Goal: Information Seeking & Learning: Learn about a topic

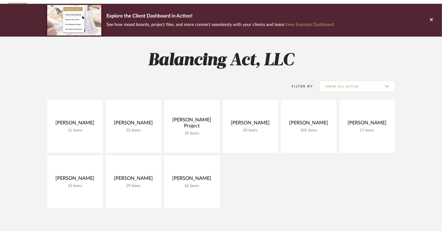
scroll to position [36, 0]
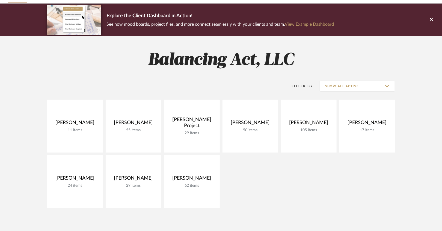
click at [205, 82] on div "Filter By Show All Active" at bounding box center [221, 86] width 348 height 14
click at [431, 21] on icon at bounding box center [431, 19] width 3 height 5
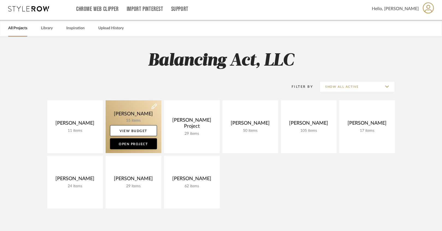
scroll to position [4, 0]
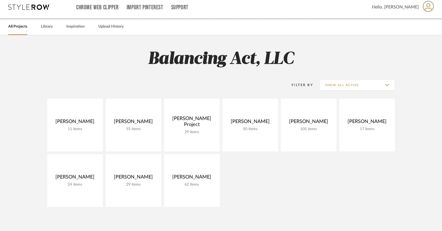
click at [327, 74] on div "Filter By Show All Active" at bounding box center [221, 84] width 348 height 27
click at [326, 81] on input "Show All Active" at bounding box center [357, 84] width 75 height 11
click at [329, 67] on h2 "Balancing Act, LLC" at bounding box center [221, 59] width 393 height 20
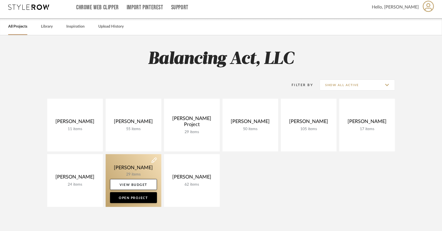
click at [144, 166] on link at bounding box center [134, 180] width 56 height 53
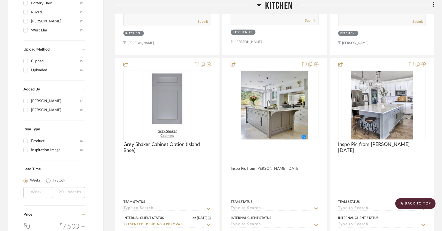
scroll to position [612, 0]
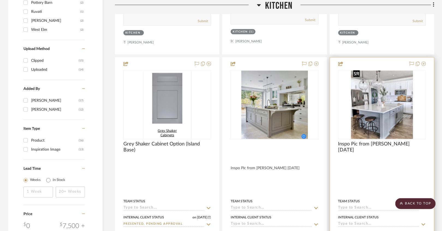
click at [0, 0] on img at bounding box center [0, 0] width 0 height 0
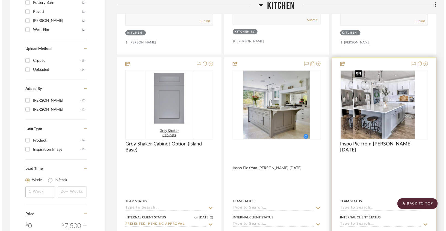
scroll to position [0, 0]
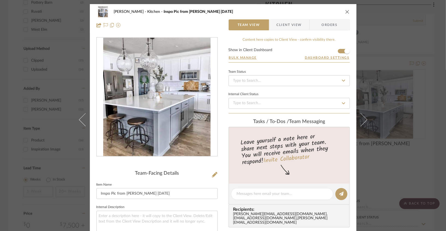
click at [345, 11] on icon "close" at bounding box center [347, 12] width 4 height 4
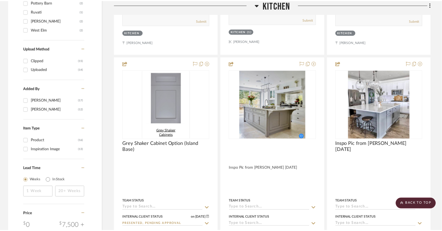
scroll to position [612, 0]
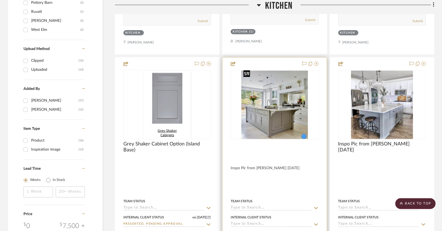
click at [293, 107] on img "0" at bounding box center [274, 104] width 67 height 68
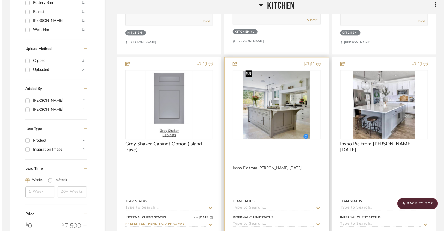
scroll to position [0, 0]
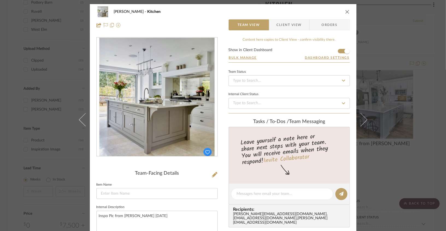
click at [342, 11] on div "Mike Hennessy Kitchen" at bounding box center [222, 11] width 253 height 11
click at [346, 11] on icon "close" at bounding box center [347, 12] width 4 height 4
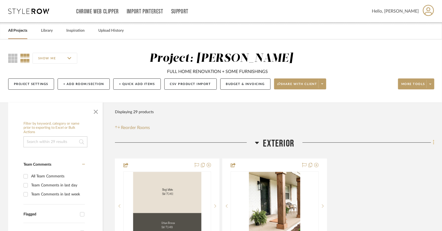
click at [432, 142] on fa-icon at bounding box center [433, 142] width 4 height 9
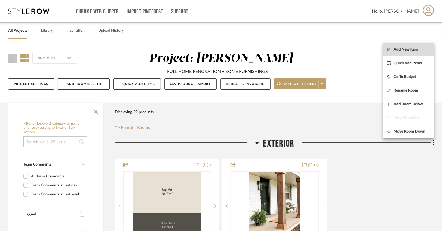
click at [413, 53] on button "Add New Item" at bounding box center [408, 50] width 51 height 14
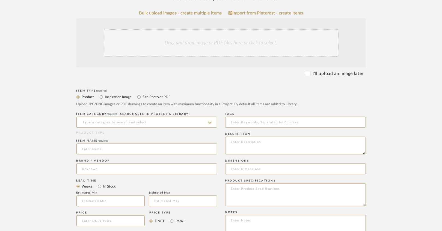
scroll to position [101, 0]
click at [229, 43] on div "Drag and drop image or PDF files here or click to select." at bounding box center [221, 41] width 235 height 27
click at [223, 50] on div "Drag and drop image or PDF files here or click to select." at bounding box center [221, 41] width 235 height 27
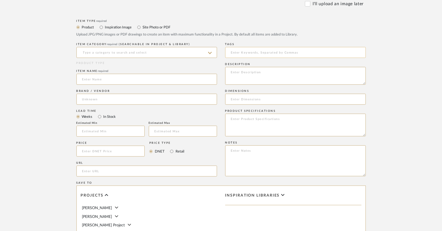
scroll to position [171, 0]
click at [127, 27] on label "Inspiration Image" at bounding box center [118, 26] width 27 height 6
click at [105, 27] on input "Inspiration Image" at bounding box center [101, 26] width 7 height 7
radio input "true"
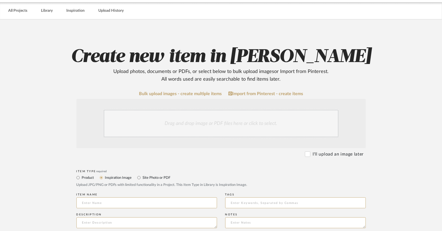
scroll to position [0, 0]
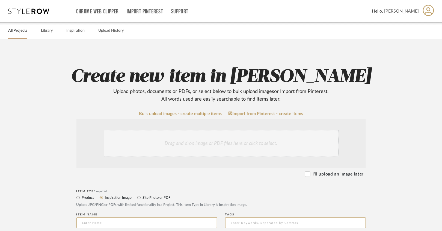
click at [27, 30] on link "All Projects" at bounding box center [17, 30] width 19 height 7
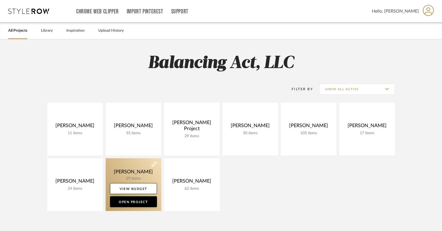
click at [150, 164] on link at bounding box center [134, 184] width 56 height 53
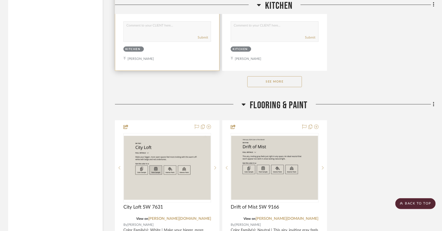
scroll to position [1083, 0]
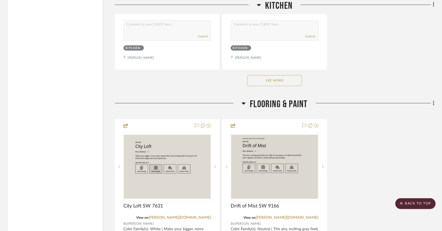
click at [259, 81] on button "See More" at bounding box center [274, 80] width 55 height 11
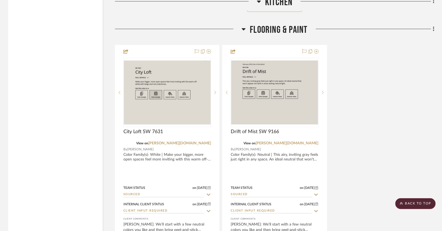
scroll to position [1652, 0]
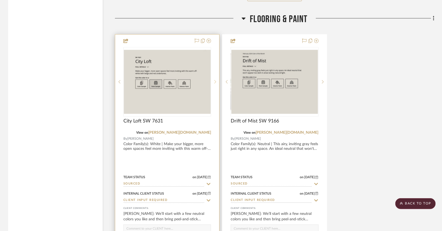
click at [216, 80] on sr-next-btn at bounding box center [215, 82] width 8 height 4
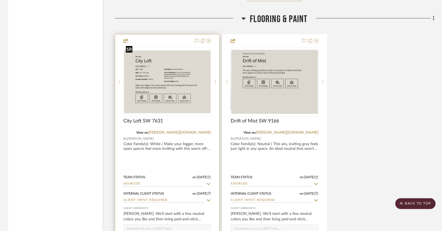
click at [157, 67] on img "1" at bounding box center [167, 81] width 87 height 63
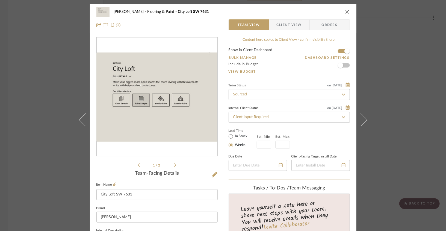
click at [174, 164] on icon at bounding box center [175, 164] width 2 height 5
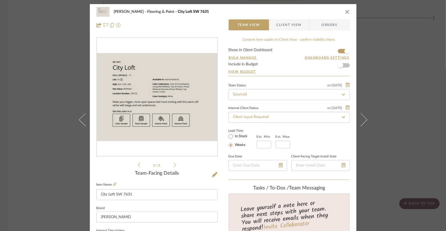
click at [138, 165] on icon at bounding box center [139, 164] width 2 height 5
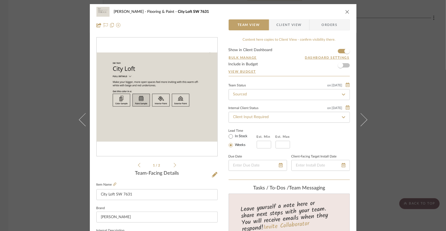
click at [345, 14] on div "Mike Hennessy Flooring & Paint City Loft SW 7631" at bounding box center [222, 11] width 253 height 11
click at [345, 13] on icon "close" at bounding box center [347, 12] width 4 height 4
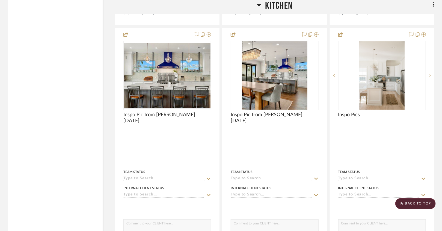
scroll to position [887, 0]
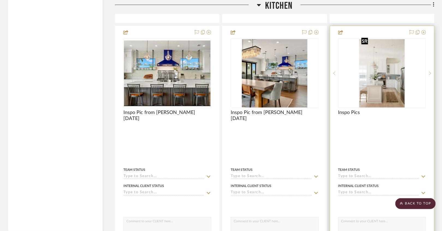
click at [368, 81] on img "0" at bounding box center [381, 73] width 45 height 68
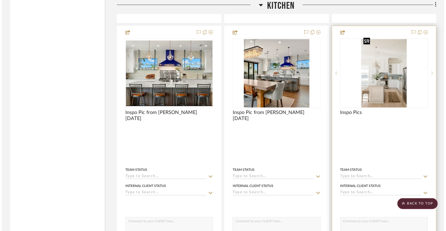
scroll to position [0, 0]
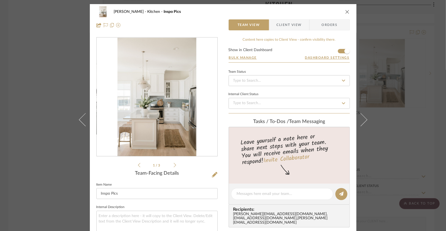
click at [174, 164] on icon at bounding box center [175, 164] width 2 height 5
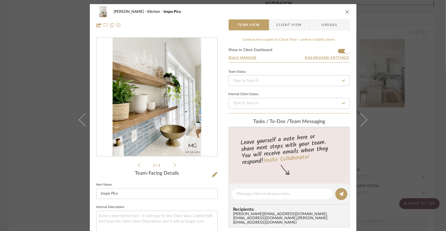
click at [174, 164] on icon at bounding box center [175, 164] width 2 height 5
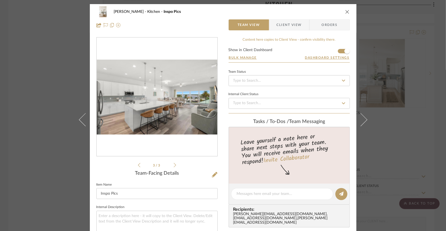
click at [140, 167] on li "3 / 3" at bounding box center [156, 165] width 33 height 7
click at [140, 166] on li "3 / 3" at bounding box center [156, 165] width 33 height 7
click at [138, 165] on icon at bounding box center [139, 165] width 2 height 4
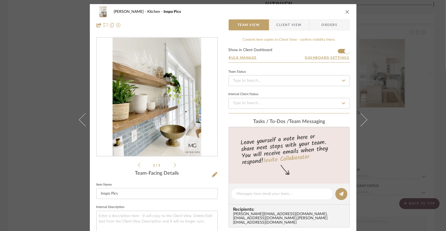
click at [138, 165] on icon at bounding box center [139, 165] width 2 height 4
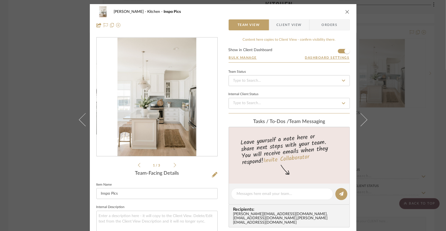
click at [140, 165] on li "1 / 3" at bounding box center [156, 165] width 33 height 7
click at [174, 165] on icon at bounding box center [175, 165] width 2 height 4
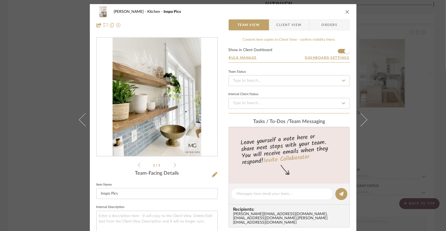
click at [174, 165] on icon at bounding box center [175, 165] width 2 height 4
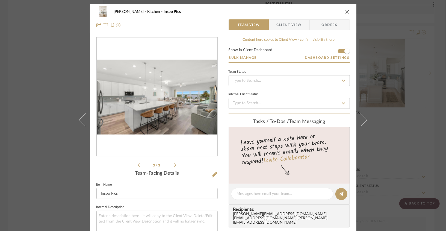
click at [140, 163] on li "3 / 3" at bounding box center [156, 165] width 33 height 7
click at [140, 164] on li "3 / 3" at bounding box center [156, 165] width 33 height 7
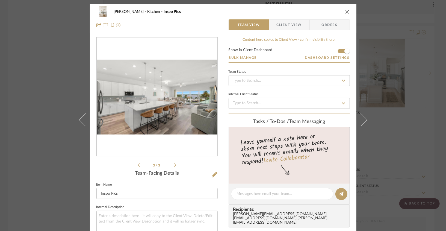
click at [138, 164] on icon at bounding box center [139, 164] width 2 height 5
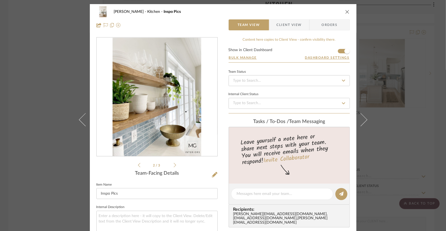
click at [138, 164] on icon at bounding box center [139, 164] width 2 height 5
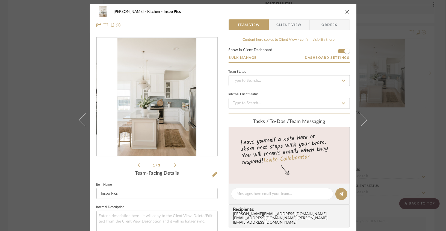
click at [138, 164] on icon at bounding box center [139, 164] width 2 height 5
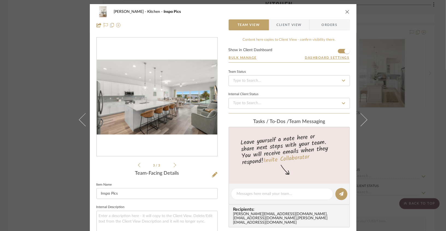
click at [349, 13] on div "Mike Hennessy Kitchen Inspo Pics Team View Client View Orders" at bounding box center [223, 18] width 266 height 29
click at [346, 13] on icon "close" at bounding box center [347, 12] width 4 height 4
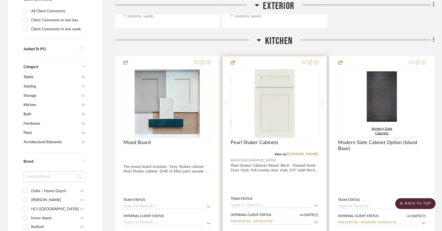
scroll to position [370, 0]
click at [280, 61] on div at bounding box center [274, 177] width 104 height 240
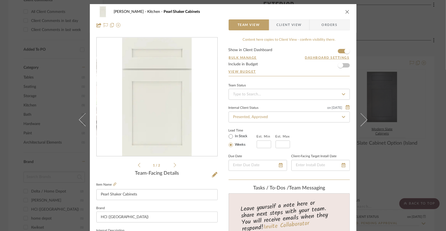
scroll to position [0, 0]
click at [347, 11] on icon "close" at bounding box center [347, 11] width 4 height 4
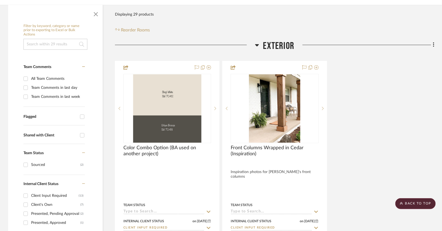
scroll to position [0, 0]
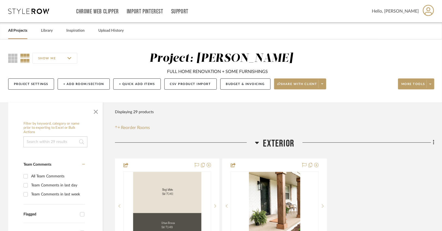
click at [24, 34] on div "All Projects" at bounding box center [17, 30] width 19 height 17
click at [23, 31] on link "All Projects" at bounding box center [17, 30] width 19 height 7
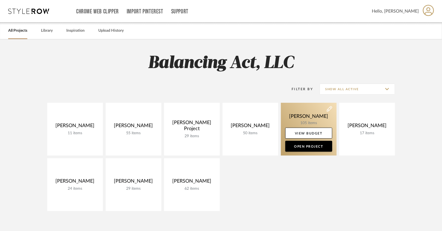
click at [297, 119] on link at bounding box center [309, 129] width 56 height 53
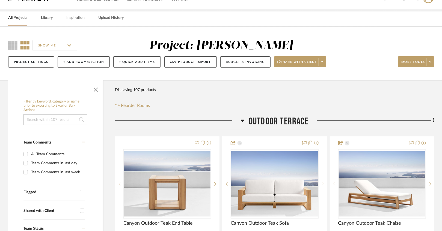
scroll to position [12, 0]
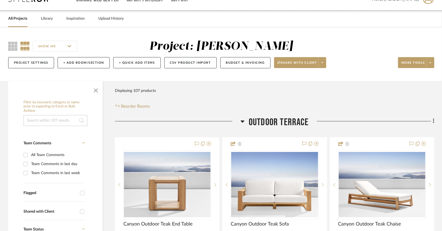
click at [24, 19] on link "All Projects" at bounding box center [17, 18] width 19 height 7
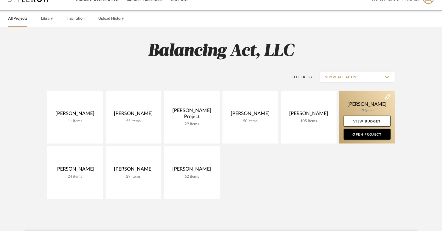
click at [377, 103] on link at bounding box center [367, 117] width 56 height 53
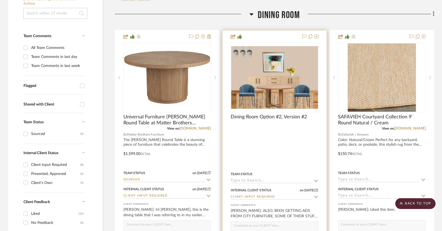
scroll to position [120, 0]
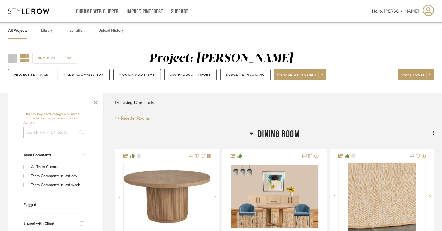
click at [430, 10] on icon at bounding box center [428, 10] width 11 height 11
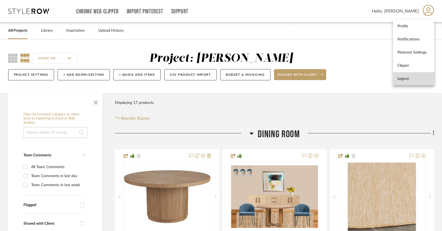
click at [402, 78] on span "Logout" at bounding box center [413, 78] width 32 height 5
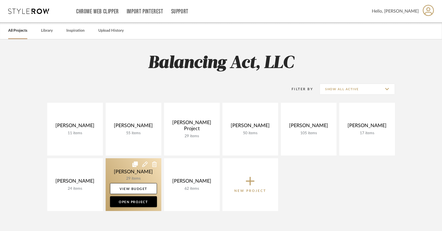
click at [144, 172] on link at bounding box center [134, 184] width 56 height 53
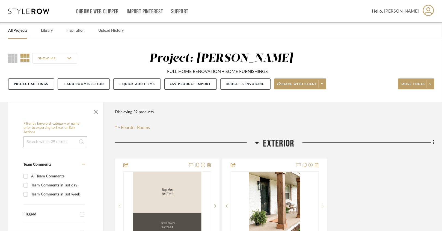
click at [22, 12] on icon at bounding box center [28, 10] width 41 height 5
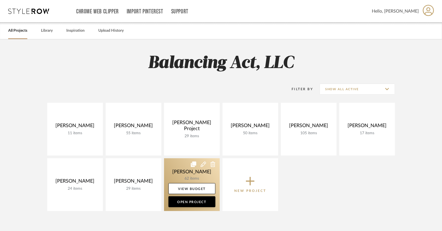
click at [180, 172] on link at bounding box center [192, 184] width 56 height 53
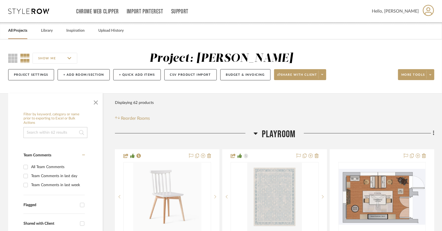
click at [37, 14] on div "Chrome Web Clipper Import Pinterest Support All Projects Library Inspiration Up…" at bounding box center [221, 11] width 426 height 22
click at [37, 9] on icon at bounding box center [28, 10] width 41 height 5
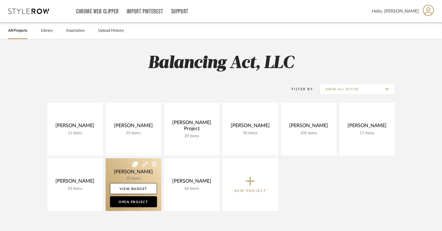
click at [119, 171] on link at bounding box center [134, 184] width 56 height 53
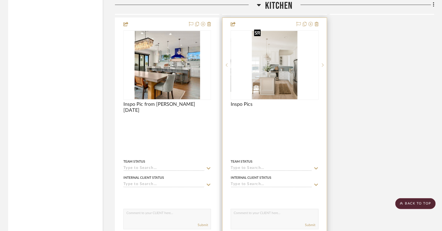
scroll to position [896, 0]
click at [290, 58] on img "0" at bounding box center [274, 64] width 45 height 68
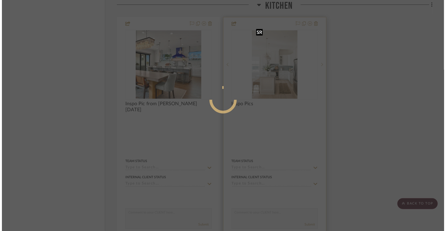
scroll to position [0, 0]
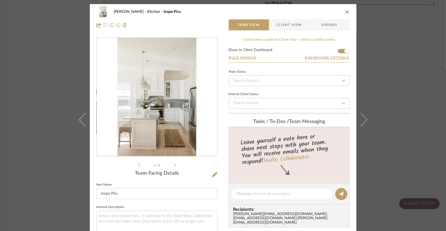
click at [348, 11] on div "Mike Hennessy Kitchen Inspo Pics Team View Client View Orders" at bounding box center [223, 18] width 266 height 29
click at [345, 11] on button "close" at bounding box center [347, 11] width 5 height 5
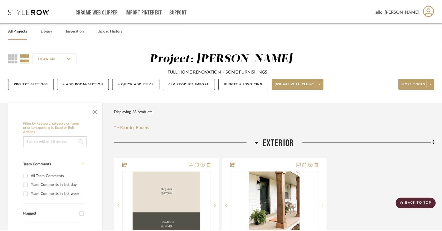
scroll to position [896, 0]
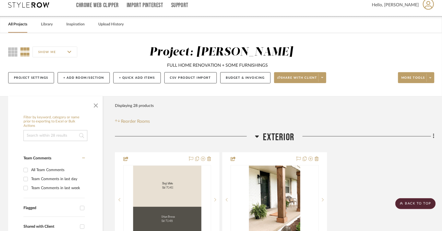
scroll to position [0, 0]
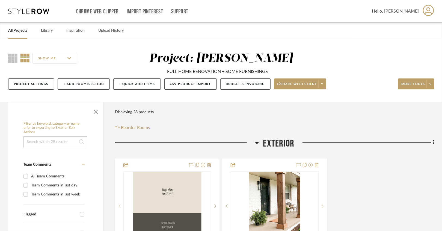
click at [54, 28] on div "All Projects Library Inspiration Upload History" at bounding box center [221, 30] width 442 height 17
click at [46, 33] on link "Library" at bounding box center [47, 30] width 12 height 7
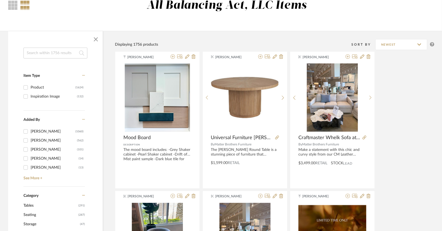
scroll to position [54, 0]
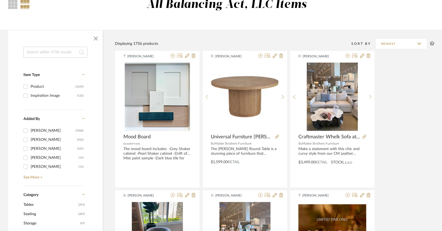
click at [55, 98] on div "Inspiration Image" at bounding box center [54, 95] width 46 height 9
click at [30, 98] on input "Inspiration Image (132)" at bounding box center [25, 95] width 9 height 9
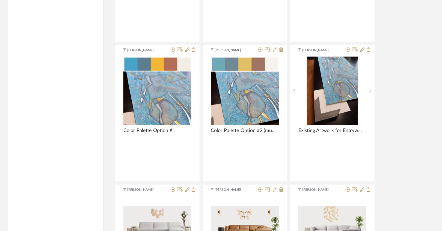
scroll to position [1617, 0]
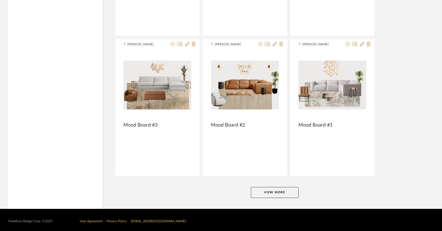
click at [260, 187] on button "View More" at bounding box center [275, 192] width 48 height 11
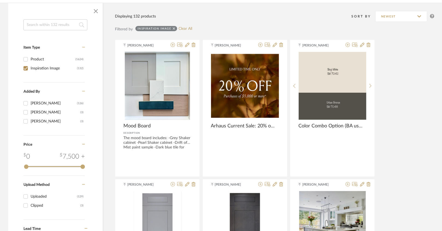
scroll to position [0, 0]
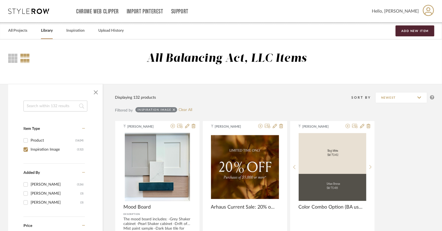
click at [41, 148] on div "Inspiration Image" at bounding box center [54, 149] width 46 height 9
click at [30, 148] on input "Inspiration Image (132)" at bounding box center [25, 149] width 9 height 9
checkbox input "false"
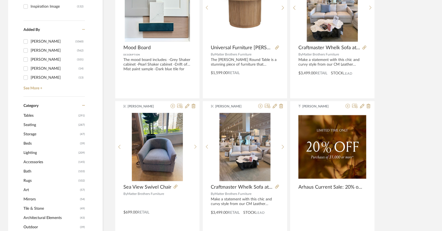
scroll to position [144, 0]
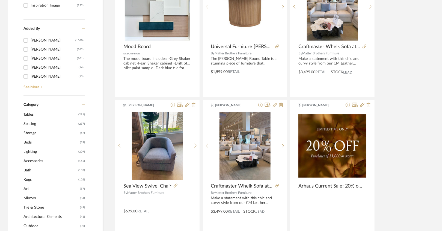
click at [41, 88] on link "See More +" at bounding box center [53, 85] width 63 height 9
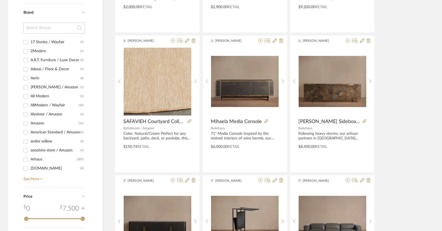
scroll to position [490, 0]
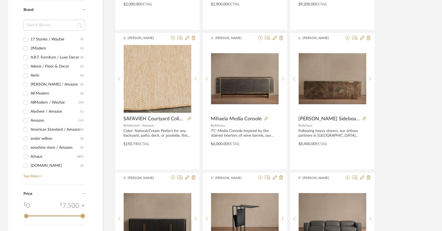
click at [38, 157] on div "Arhaus" at bounding box center [54, 156] width 46 height 9
click at [30, 157] on input "Arhaus (307)" at bounding box center [25, 156] width 9 height 9
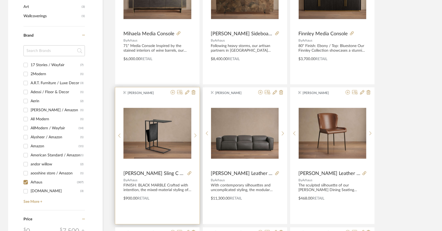
scroll to position [316, 0]
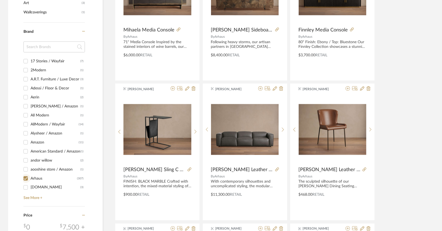
click at [26, 176] on input "Arhaus (307)" at bounding box center [25, 178] width 9 height 9
checkbox input "false"
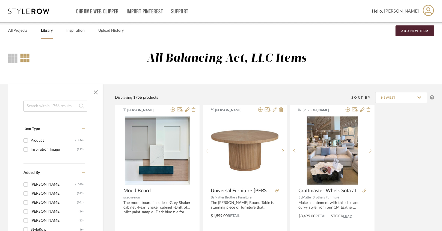
click at [48, 103] on input at bounding box center [55, 105] width 64 height 11
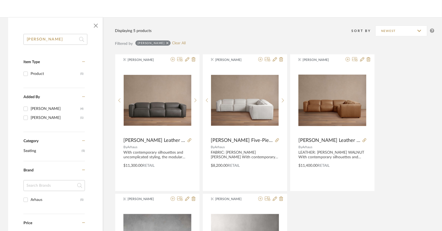
scroll to position [65, 0]
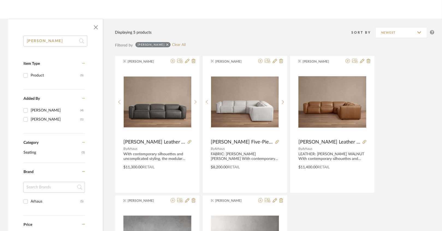
drag, startPoint x: 49, startPoint y: 41, endPoint x: 13, endPoint y: 43, distance: 36.1
click at [13, 43] on div "coburn Item Type Product (5) Added By PEGGY HERRMANN (4) Alyssa Crowe (1) Categ…" at bounding box center [55, 188] width 94 height 307
type input "c"
type input "sectional"
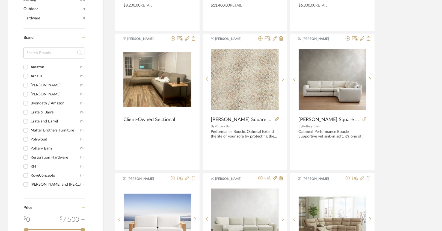
scroll to position [224, 0]
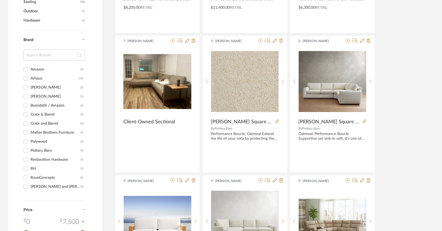
click at [37, 78] on div "Arhaus" at bounding box center [55, 78] width 48 height 9
click at [30, 78] on input "Arhaus (19)" at bounding box center [25, 78] width 9 height 9
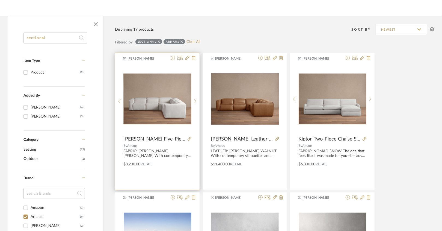
scroll to position [67, 0]
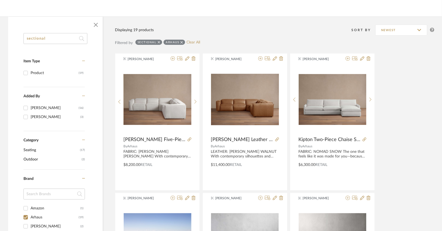
click at [63, 37] on input "sectional" at bounding box center [55, 38] width 64 height 11
click at [27, 215] on input "Arhaus (19)" at bounding box center [25, 217] width 9 height 9
checkbox input "false"
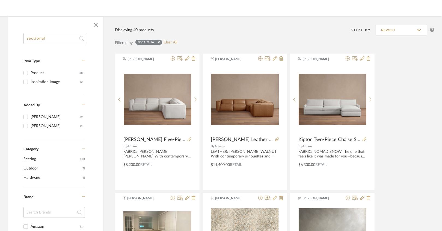
click at [56, 36] on input "sectional" at bounding box center [55, 38] width 64 height 11
click at [26, 40] on input "sectional" at bounding box center [55, 38] width 64 height 11
type input "arhaus sectional"
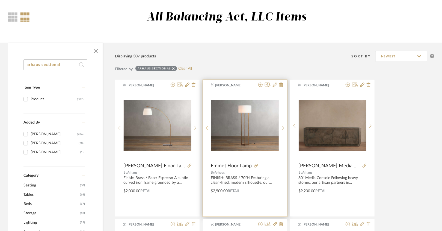
scroll to position [41, 0]
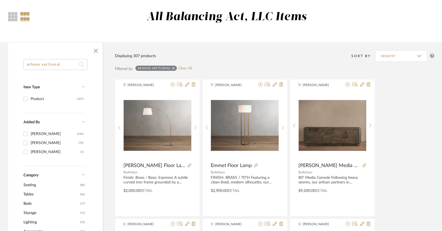
drag, startPoint x: 69, startPoint y: 62, endPoint x: 2, endPoint y: 61, distance: 67.4
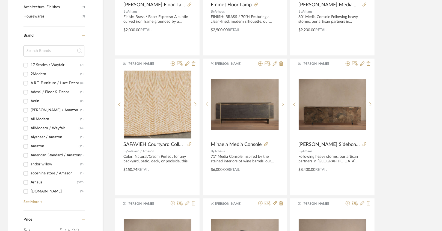
scroll to position [464, 0]
click at [37, 184] on div "Arhaus" at bounding box center [54, 182] width 46 height 9
click at [30, 184] on input "Arhaus (307)" at bounding box center [25, 182] width 9 height 9
checkbox input "true"
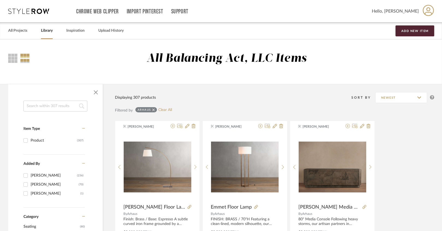
click at [58, 105] on input at bounding box center [55, 105] width 64 height 11
type input "sectional"
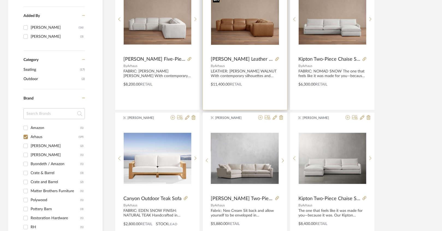
scroll to position [148, 0]
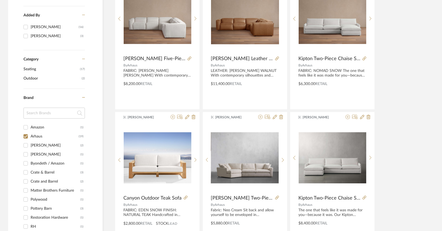
click at [40, 136] on div "Arhaus" at bounding box center [55, 136] width 48 height 9
click at [30, 136] on input "Arhaus (19)" at bounding box center [25, 136] width 9 height 9
checkbox input "false"
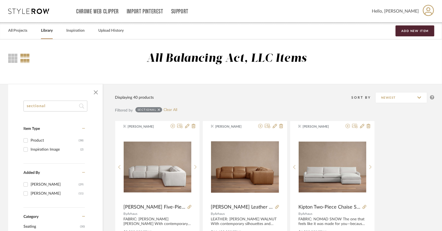
click at [59, 104] on input "sectional" at bounding box center [55, 105] width 64 height 11
drag, startPoint x: 58, startPoint y: 104, endPoint x: 25, endPoint y: 103, distance: 32.8
click at [25, 103] on input "sectional" at bounding box center [55, 105] width 64 height 11
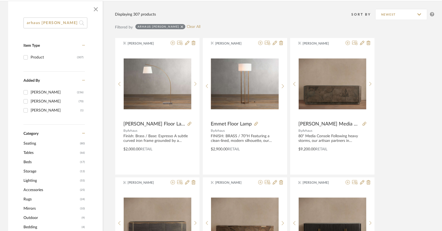
scroll to position [78, 0]
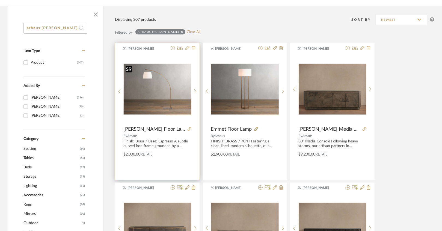
type input "arhaus coburn"
click at [158, 83] on img "0" at bounding box center [158, 89] width 68 height 51
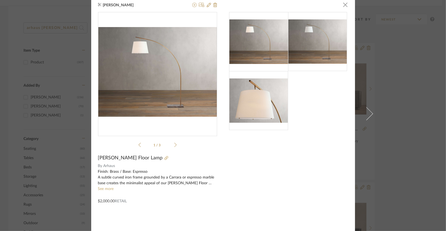
scroll to position [0, 0]
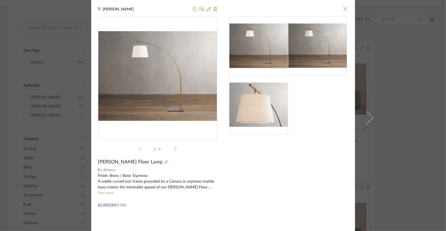
click at [342, 10] on span "button" at bounding box center [345, 8] width 11 height 11
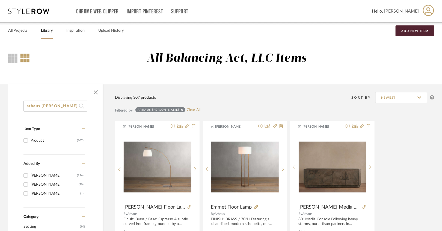
drag, startPoint x: 61, startPoint y: 109, endPoint x: 27, endPoint y: 106, distance: 34.5
click at [27, 106] on input "arhaus coburn" at bounding box center [55, 105] width 64 height 11
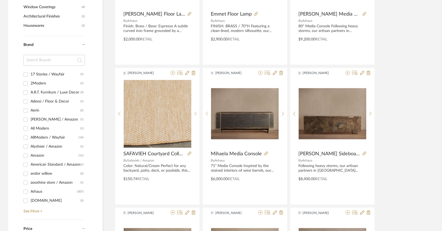
scroll to position [457, 0]
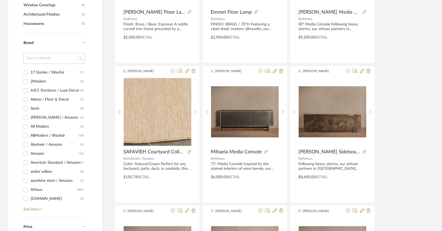
click at [42, 189] on div "Arhaus" at bounding box center [54, 189] width 46 height 9
click at [30, 189] on input "Arhaus (307)" at bounding box center [25, 189] width 9 height 9
checkbox input "true"
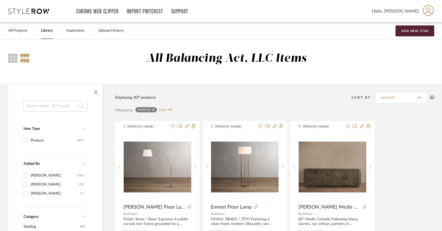
click at [70, 103] on input at bounding box center [55, 105] width 64 height 11
type input "sectional"
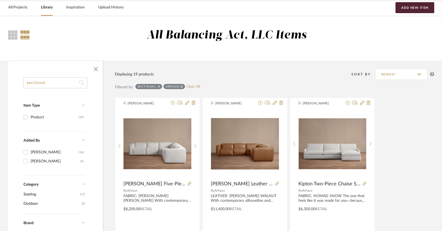
scroll to position [24, 0]
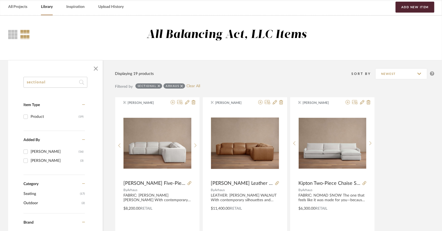
drag, startPoint x: 52, startPoint y: 83, endPoint x: 23, endPoint y: 83, distance: 28.1
click at [23, 83] on input "sectional" at bounding box center [55, 82] width 64 height 11
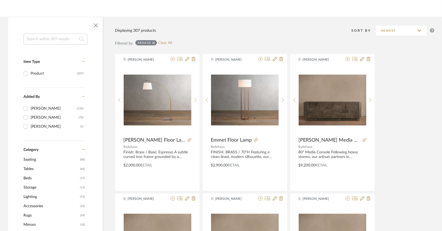
scroll to position [84, 0]
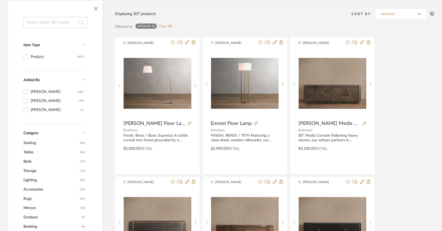
click at [153, 26] on icon at bounding box center [153, 26] width 2 height 4
checkbox input "false"
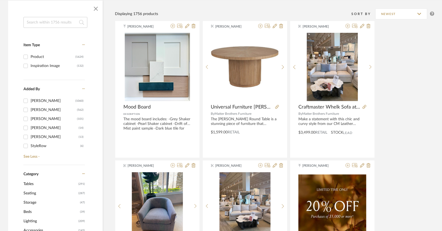
click at [59, 26] on input at bounding box center [55, 22] width 64 height 11
type input "sectional"
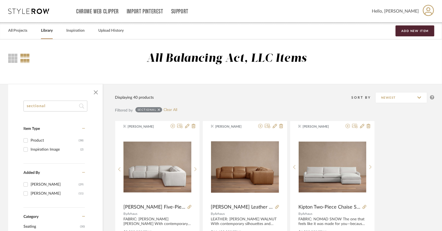
drag, startPoint x: 54, startPoint y: 109, endPoint x: 21, endPoint y: 109, distance: 32.5
click at [37, 106] on input "sectional" at bounding box center [55, 105] width 64 height 11
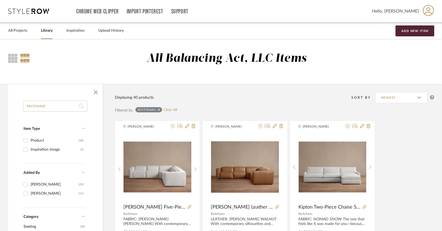
click at [151, 81] on div "All Balancing Act, LLC Items" at bounding box center [221, 61] width 442 height 44
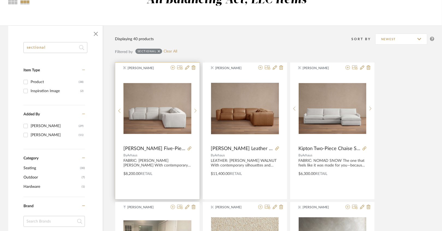
scroll to position [60, 0]
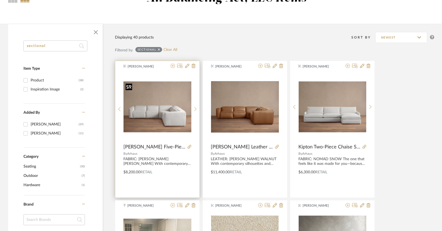
click at [175, 120] on img "0" at bounding box center [158, 106] width 68 height 51
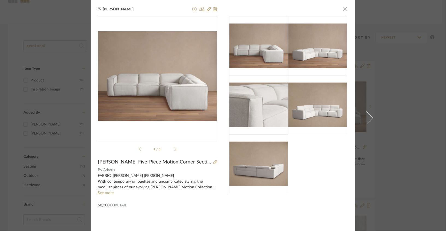
scroll to position [2, 0]
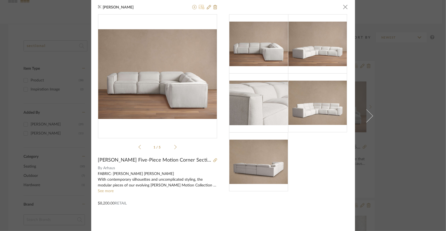
click at [200, 9] on icon at bounding box center [202, 7] width 6 height 4
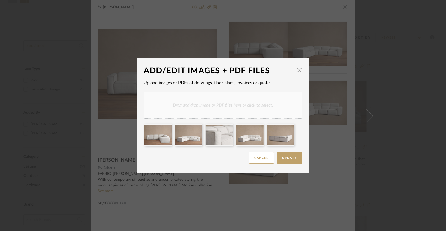
click at [192, 157] on div "Update Cancel" at bounding box center [223, 157] width 158 height 17
click at [279, 153] on button "Update" at bounding box center [289, 158] width 25 height 12
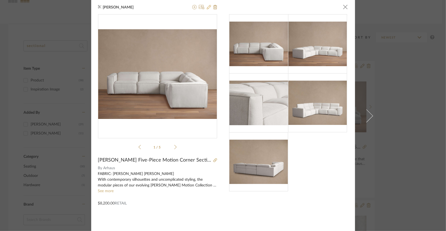
click at [207, 9] on icon at bounding box center [209, 7] width 4 height 4
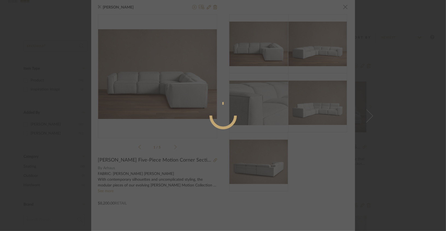
radio input "true"
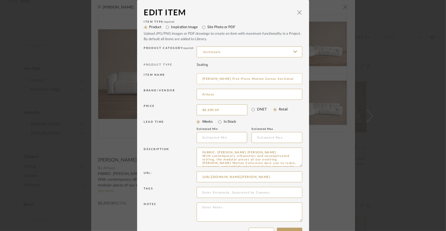
scroll to position [18, 0]
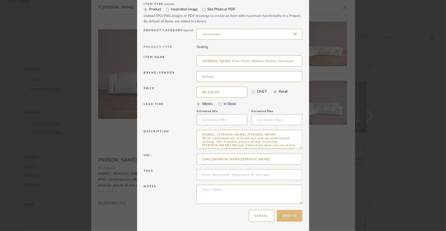
click at [282, 214] on button "Update" at bounding box center [289, 216] width 25 height 12
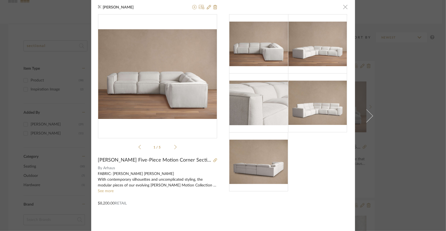
click at [344, 7] on span "button" at bounding box center [345, 6] width 11 height 11
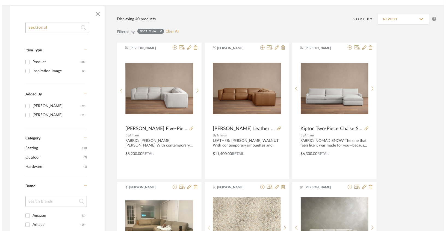
scroll to position [0, 0]
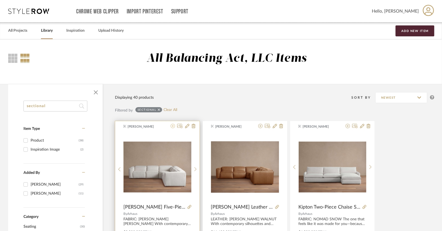
click at [172, 125] on icon at bounding box center [173, 126] width 4 height 4
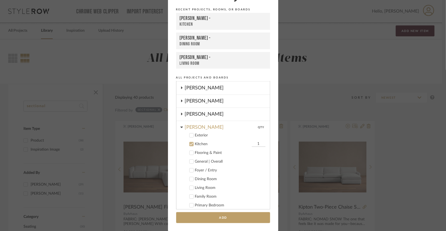
scroll to position [65, 0]
click at [180, 126] on icon at bounding box center [181, 126] width 2 height 1
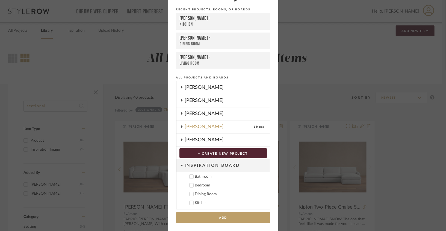
click at [180, 111] on fa-icon at bounding box center [181, 113] width 3 height 4
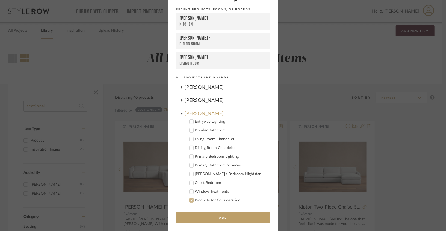
click at [180, 113] on icon at bounding box center [181, 113] width 3 height 4
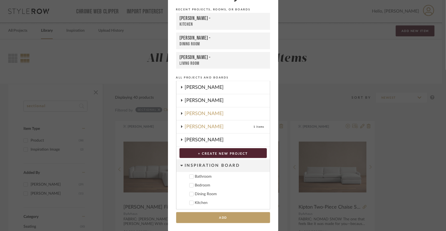
click at [180, 127] on icon at bounding box center [181, 126] width 4 height 3
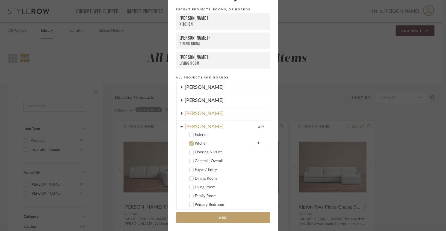
scroll to position [70, 0]
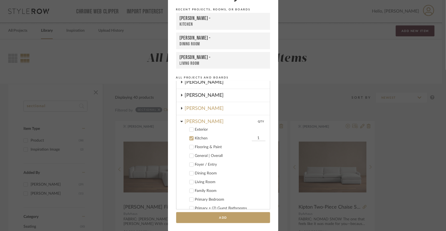
click at [179, 107] on icon at bounding box center [181, 108] width 4 height 3
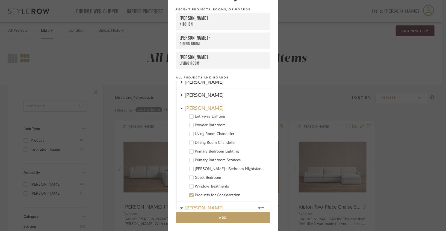
click at [180, 106] on icon at bounding box center [181, 108] width 3 height 4
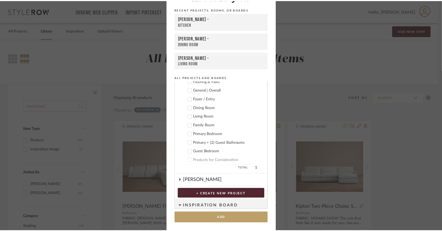
scroll to position [0, 0]
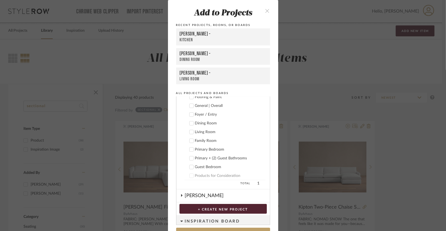
click at [267, 11] on icon "close" at bounding box center [267, 10] width 5 height 5
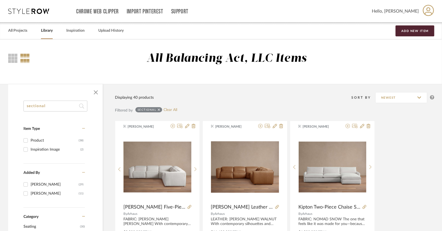
drag, startPoint x: 98, startPoint y: 93, endPoint x: 143, endPoint y: 70, distance: 50.5
click at [159, 109] on icon at bounding box center [159, 109] width 2 height 2
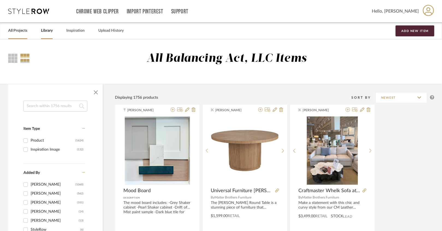
click at [18, 33] on link "All Projects" at bounding box center [17, 30] width 19 height 7
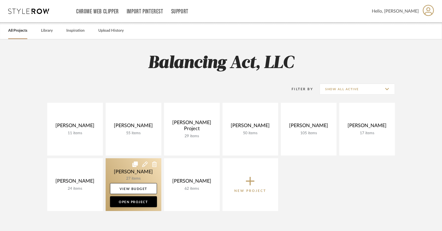
click at [129, 176] on link at bounding box center [134, 184] width 56 height 53
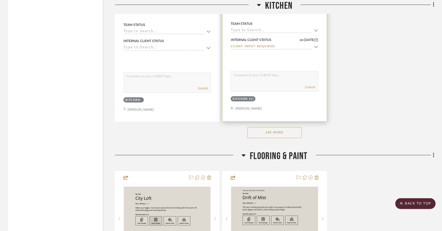
scroll to position [1032, 0]
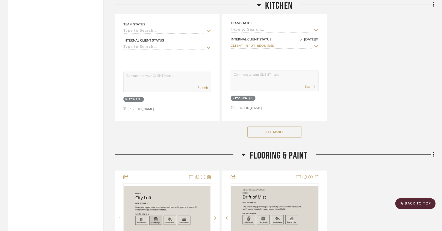
click at [260, 130] on button "See More" at bounding box center [274, 131] width 55 height 11
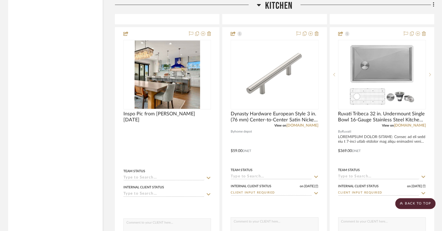
scroll to position [884, 0]
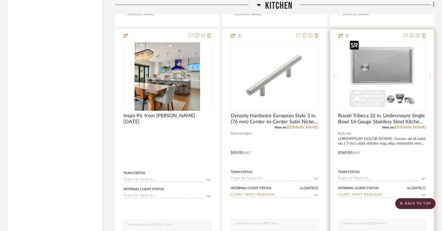
click at [0, 0] on img at bounding box center [0, 0] width 0 height 0
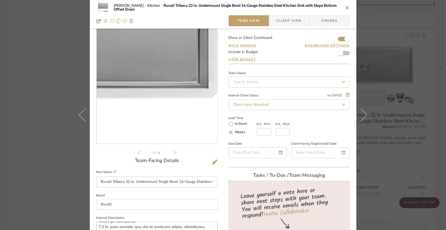
scroll to position [12, 0]
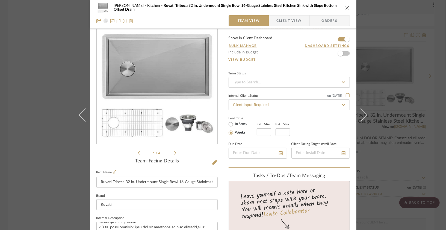
click at [345, 9] on icon "close" at bounding box center [347, 7] width 4 height 4
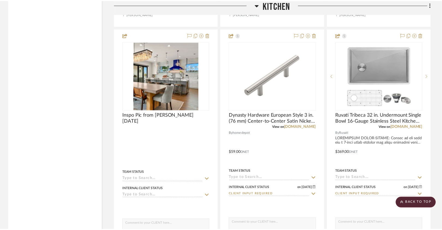
scroll to position [884, 0]
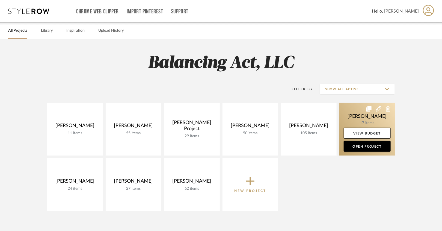
click at [353, 118] on link at bounding box center [367, 129] width 56 height 53
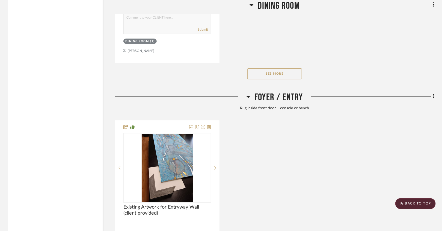
scroll to position [811, 0]
click at [255, 73] on button "See More" at bounding box center [274, 73] width 55 height 11
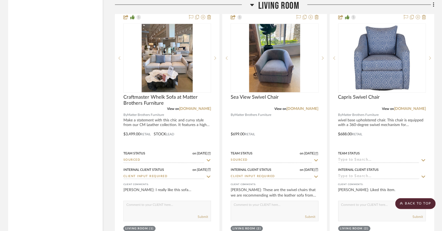
scroll to position [1450, 0]
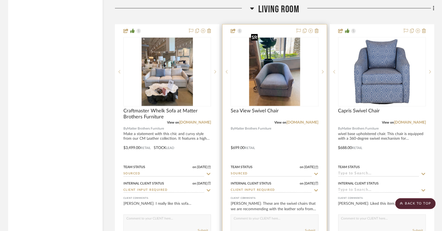
click at [254, 76] on img "0" at bounding box center [274, 72] width 51 height 68
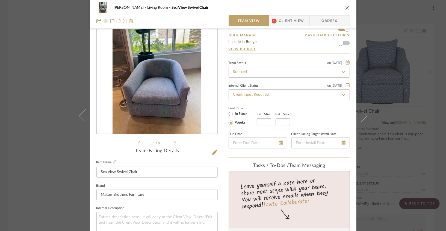
scroll to position [36, 0]
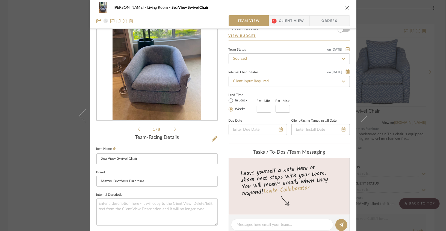
click at [346, 4] on div "Lois Londe Living Room Sea View Swivel Chair" at bounding box center [222, 7] width 253 height 11
click at [346, 6] on icon "close" at bounding box center [347, 7] width 4 height 4
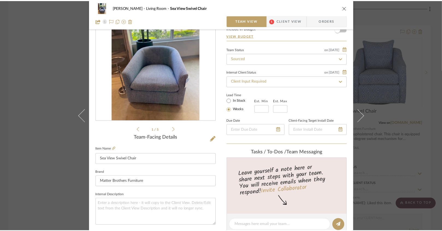
scroll to position [1450, 0]
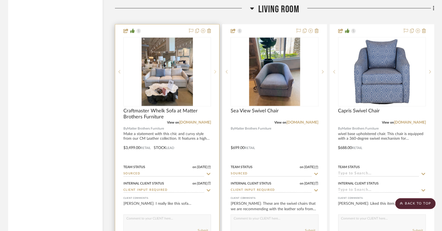
click at [217, 63] on div at bounding box center [215, 71] width 8 height 69
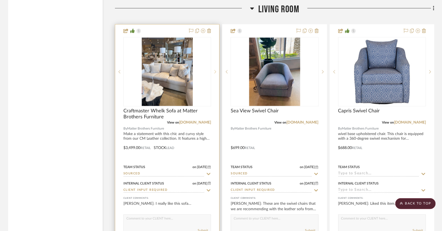
click at [217, 63] on div at bounding box center [215, 71] width 8 height 69
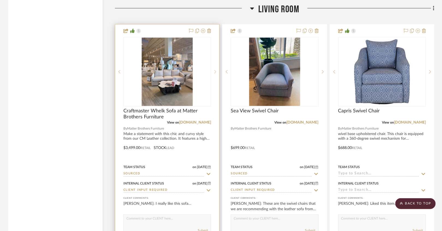
click at [217, 63] on div at bounding box center [215, 71] width 8 height 69
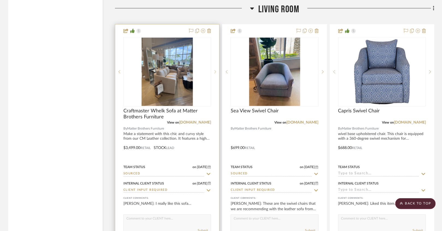
click at [217, 63] on div at bounding box center [215, 71] width 8 height 69
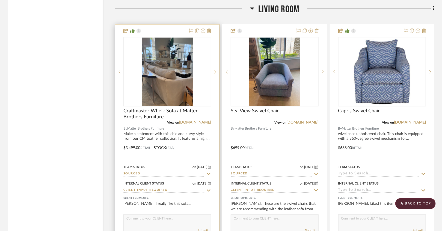
click at [217, 63] on div at bounding box center [215, 71] width 8 height 69
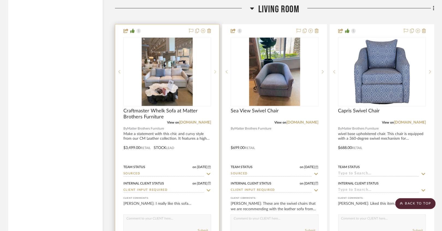
click at [217, 63] on div at bounding box center [215, 71] width 8 height 69
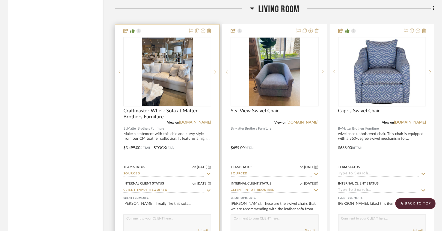
click at [217, 64] on div at bounding box center [215, 71] width 8 height 69
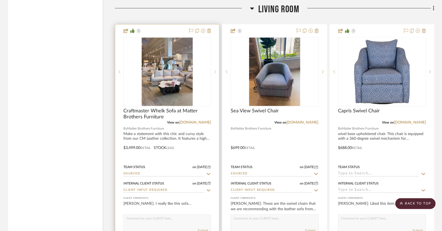
click at [217, 64] on div at bounding box center [215, 71] width 8 height 69
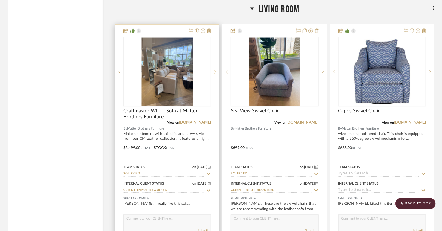
click at [217, 70] on sr-next-btn at bounding box center [215, 72] width 8 height 4
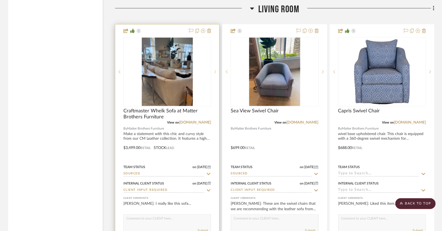
click at [217, 70] on sr-next-btn at bounding box center [215, 72] width 8 height 4
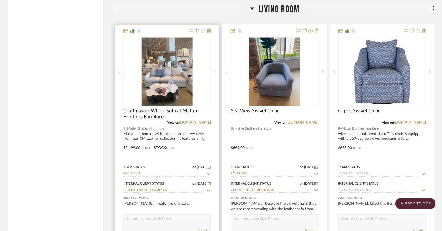
click at [217, 70] on sr-next-btn at bounding box center [215, 72] width 8 height 4
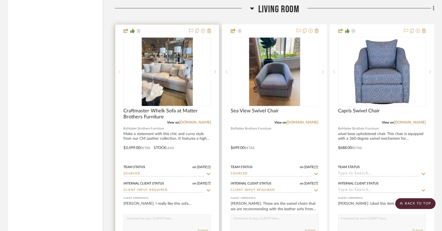
click at [121, 70] on sr-prev-btn at bounding box center [119, 72] width 8 height 4
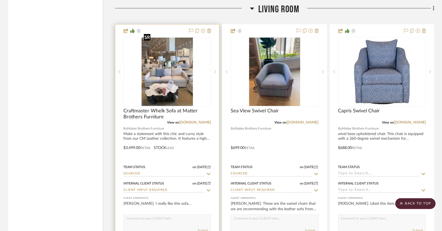
click at [158, 67] on img "0" at bounding box center [167, 72] width 51 height 68
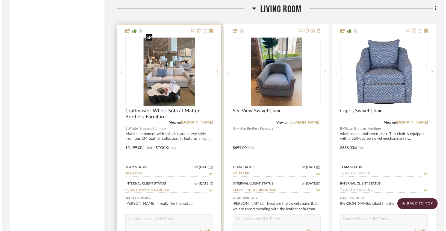
scroll to position [0, 0]
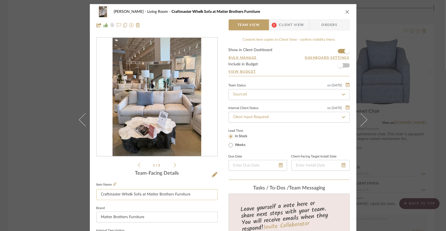
drag, startPoint x: 189, startPoint y: 193, endPoint x: 98, endPoint y: 193, distance: 90.9
click at [98, 193] on input "Craftmaster Whelk Sofa at Matter Brothers Furniture" at bounding box center [156, 194] width 121 height 11
click at [162, 93] on img "0" at bounding box center [156, 97] width 89 height 118
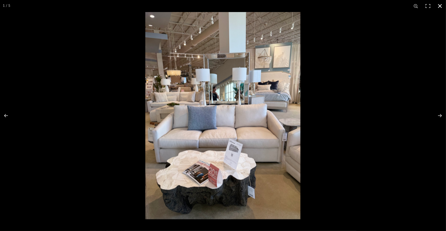
click at [320, 87] on div at bounding box center [368, 127] width 446 height 231
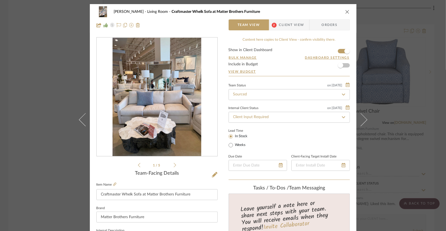
click at [347, 10] on icon "close" at bounding box center [347, 12] width 4 height 4
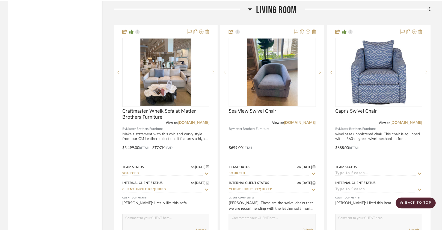
scroll to position [1450, 0]
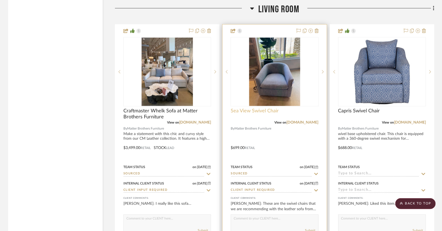
click at [263, 108] on span "Sea View Swivel Chair" at bounding box center [255, 111] width 48 height 6
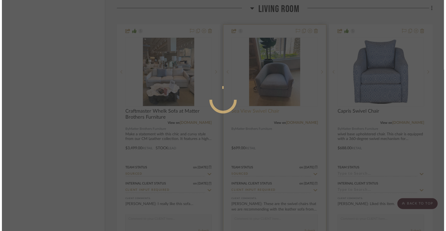
scroll to position [0, 0]
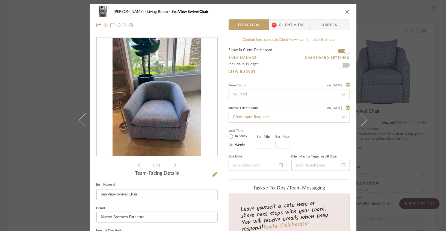
click at [346, 11] on icon "close" at bounding box center [347, 12] width 4 height 4
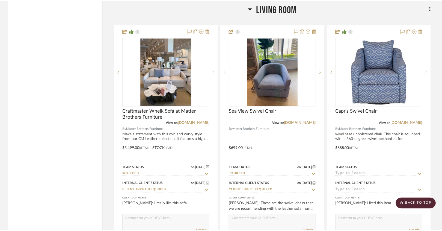
scroll to position [1450, 0]
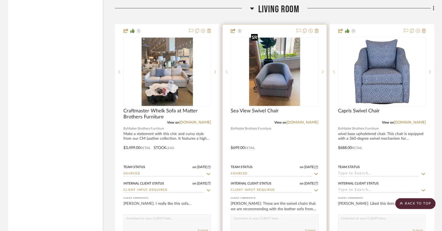
click at [266, 77] on img "0" at bounding box center [274, 72] width 51 height 68
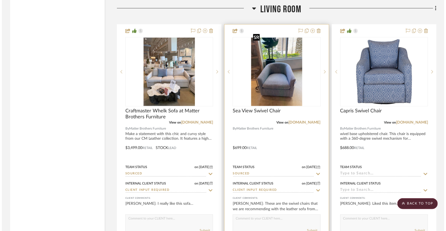
scroll to position [0, 0]
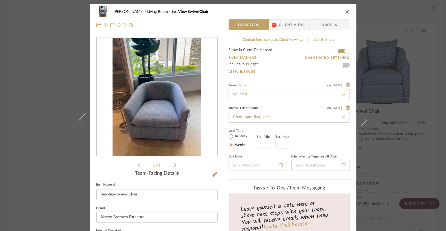
click at [341, 11] on div "Lois Londe Living Room Sea View Swivel Chair" at bounding box center [222, 11] width 253 height 11
click at [348, 10] on div "Lois Londe Living Room Sea View Swivel Chair Team View 1 Client View Orders" at bounding box center [223, 18] width 266 height 29
click at [346, 10] on icon "close" at bounding box center [347, 12] width 4 height 4
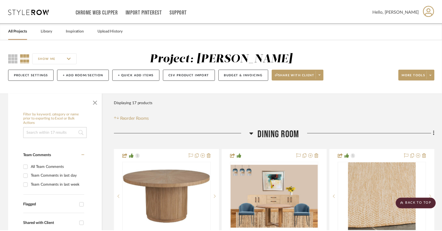
scroll to position [1450, 0]
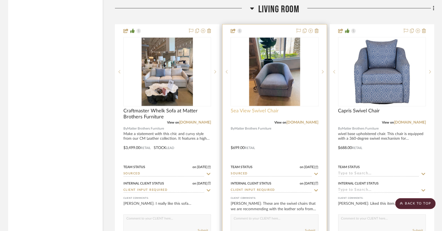
click at [257, 108] on span "Sea View Swivel Chair" at bounding box center [255, 111] width 48 height 6
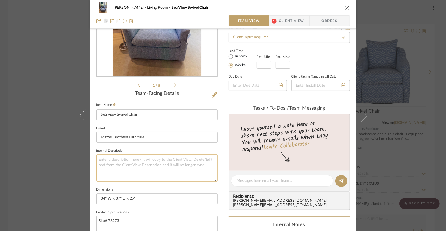
scroll to position [79, 0]
drag, startPoint x: 147, startPoint y: 118, endPoint x: 92, endPoint y: 115, distance: 54.4
click at [92, 115] on div "Lois Londe Living Room Sea View Swivel Chair Team View 1 Client View Orders 1 /…" at bounding box center [223, 177] width 266 height 504
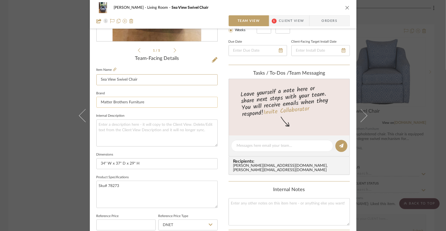
scroll to position [113, 0]
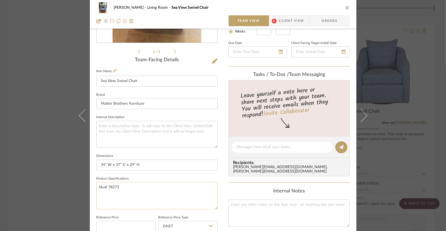
drag, startPoint x: 123, startPoint y: 186, endPoint x: 95, endPoint y: 186, distance: 28.4
click at [96, 186] on textarea "Sku# 78273" at bounding box center [156, 195] width 121 height 27
click at [139, 114] on fieldset "Internal Description" at bounding box center [156, 130] width 121 height 34
click at [135, 124] on textarea at bounding box center [156, 134] width 121 height 27
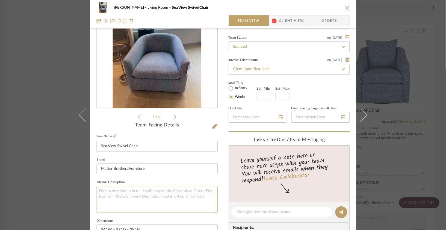
scroll to position [0, 0]
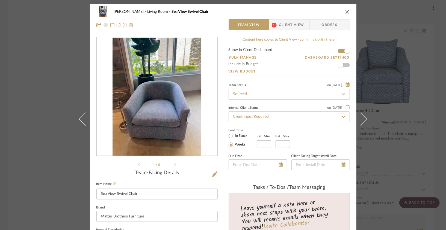
click at [174, 165] on div "1 / 5" at bounding box center [156, 102] width 121 height 131
click at [174, 165] on icon at bounding box center [175, 164] width 2 height 5
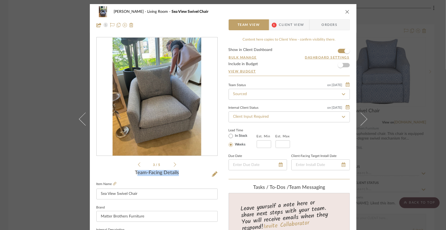
click at [174, 165] on icon at bounding box center [175, 164] width 2 height 5
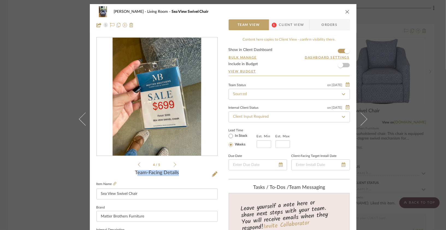
click at [174, 165] on icon at bounding box center [175, 164] width 2 height 5
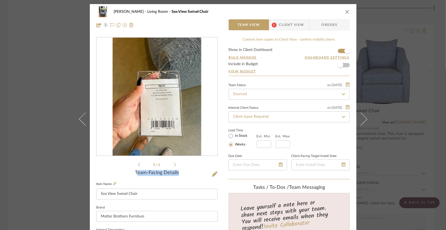
click at [174, 165] on icon at bounding box center [175, 164] width 2 height 5
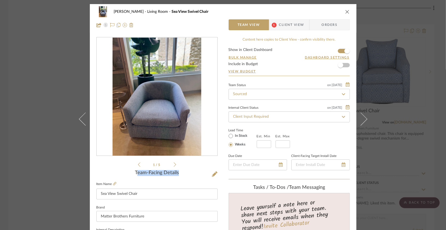
click at [138, 164] on icon at bounding box center [139, 164] width 2 height 5
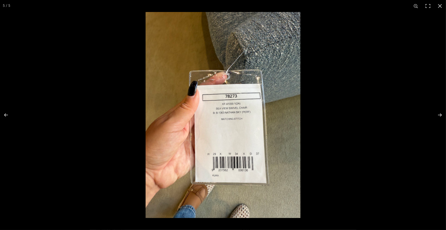
click at [225, 121] on img at bounding box center [222, 115] width 155 height 206
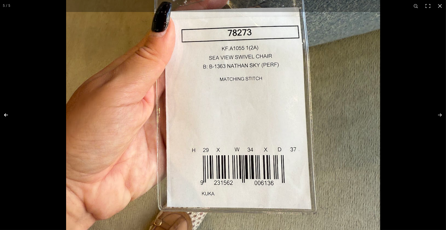
click at [7, 119] on button at bounding box center [9, 115] width 19 height 27
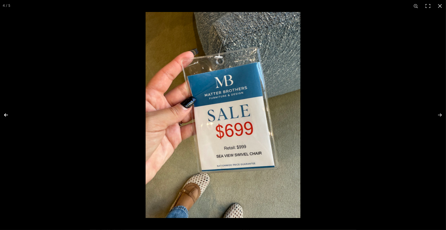
click at [7, 119] on button at bounding box center [9, 115] width 19 height 27
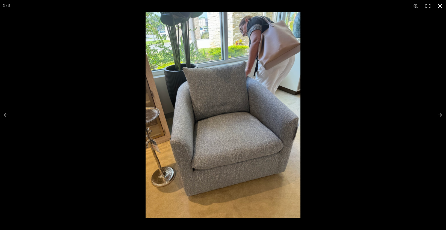
click at [115, 91] on div at bounding box center [223, 115] width 446 height 230
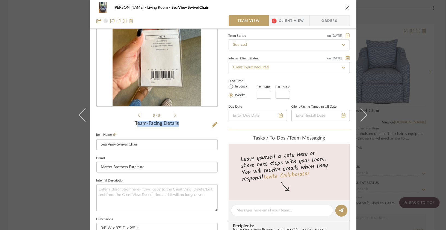
scroll to position [47, 0]
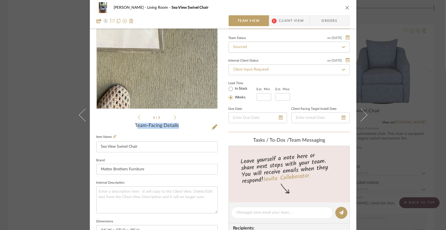
click at [168, 74] on img "4" at bounding box center [156, 49] width 89 height 118
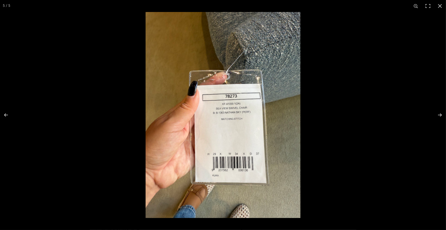
click at [243, 117] on img at bounding box center [222, 115] width 155 height 206
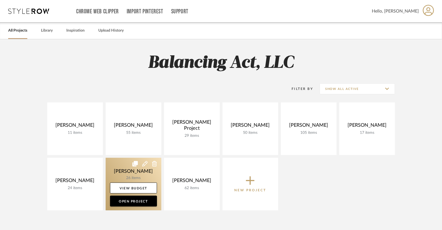
click at [141, 173] on link at bounding box center [134, 184] width 56 height 53
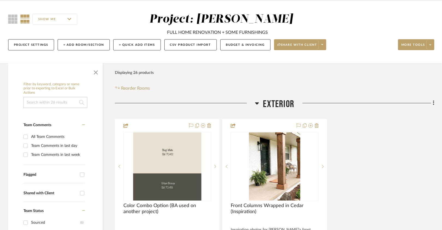
scroll to position [23, 0]
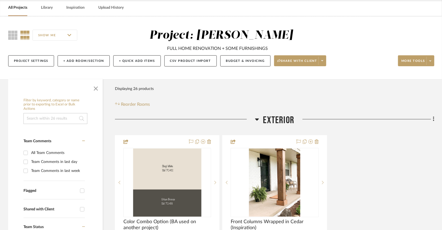
click at [23, 10] on link "All Projects" at bounding box center [17, 7] width 19 height 7
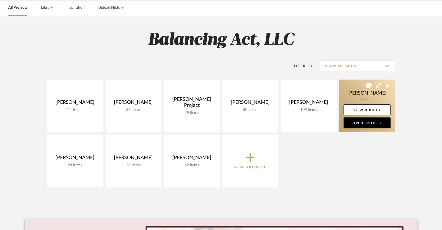
click at [359, 94] on link at bounding box center [367, 106] width 56 height 53
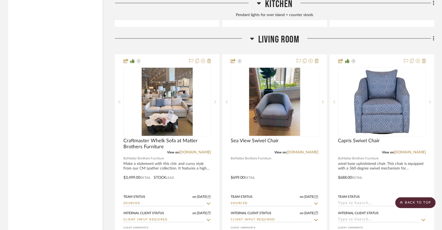
scroll to position [1419, 0]
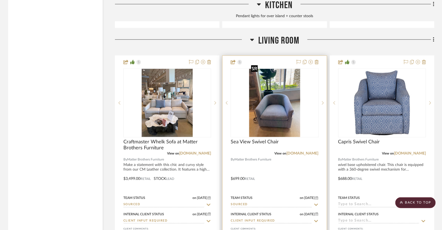
click at [292, 118] on img "0" at bounding box center [274, 103] width 51 height 68
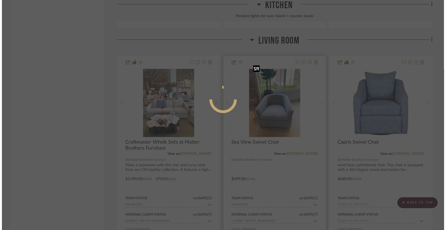
scroll to position [0, 0]
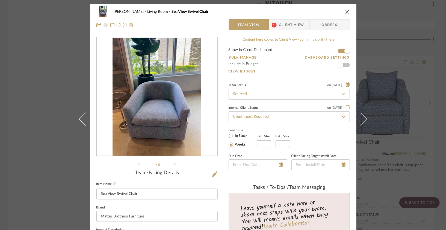
click at [174, 166] on icon at bounding box center [175, 164] width 2 height 5
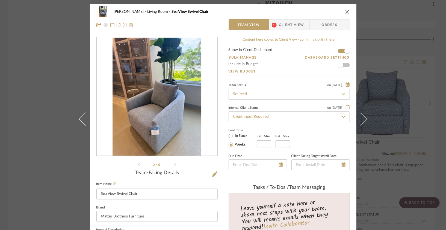
click at [174, 166] on icon at bounding box center [175, 164] width 2 height 5
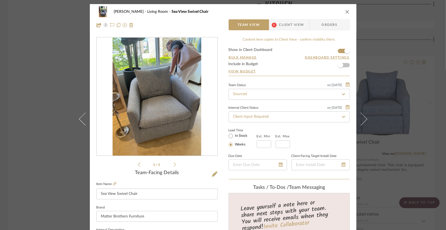
click at [174, 166] on icon at bounding box center [175, 164] width 2 height 5
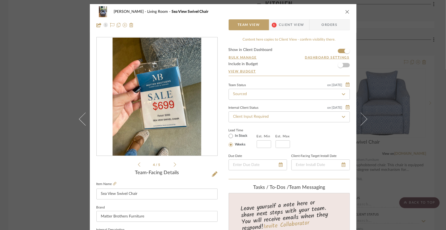
click at [174, 166] on icon at bounding box center [175, 164] width 2 height 5
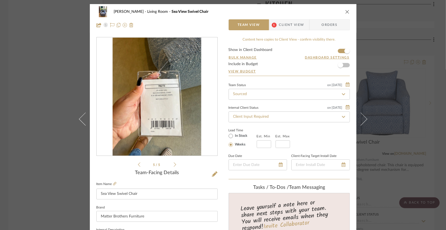
click at [174, 166] on icon at bounding box center [175, 164] width 2 height 5
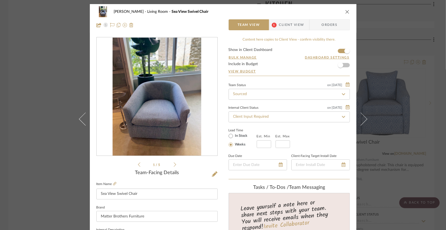
click at [174, 166] on icon at bounding box center [175, 164] width 2 height 5
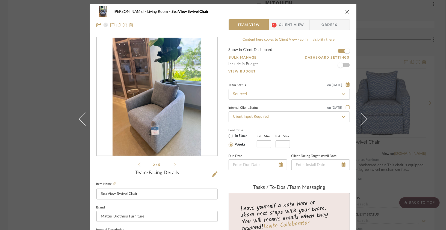
click at [165, 137] on img "1" at bounding box center [156, 97] width 89 height 118
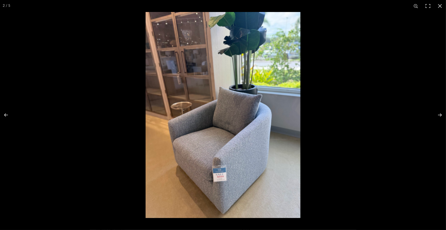
click at [206, 164] on img at bounding box center [222, 115] width 155 height 206
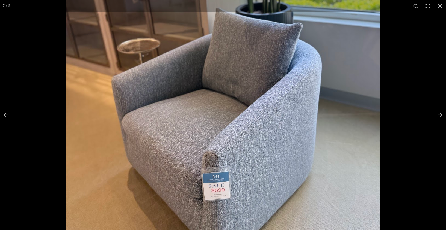
click at [443, 115] on button at bounding box center [436, 115] width 19 height 27
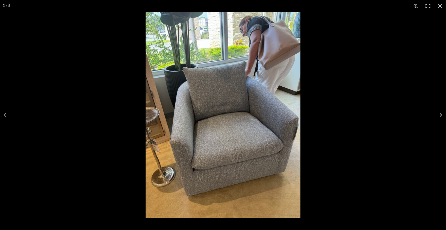
click at [442, 115] on button at bounding box center [436, 115] width 19 height 27
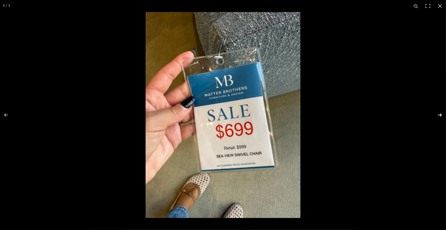
click at [442, 115] on button at bounding box center [436, 115] width 19 height 27
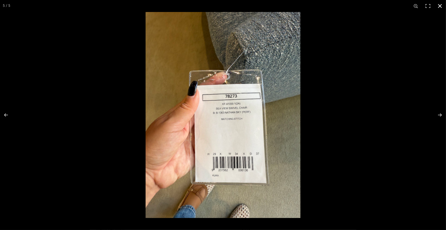
click at [311, 48] on div at bounding box center [368, 127] width 446 height 230
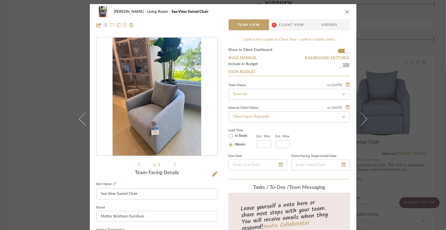
click at [171, 165] on ul "2 / 5" at bounding box center [157, 165] width 38 height 7
click at [174, 165] on icon at bounding box center [175, 164] width 2 height 5
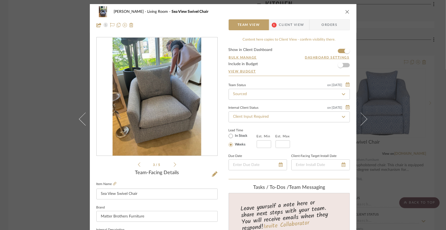
click at [174, 165] on icon at bounding box center [175, 164] width 2 height 5
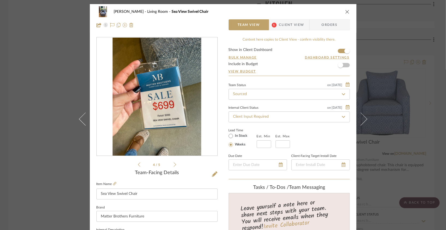
click at [174, 166] on icon at bounding box center [175, 164] width 2 height 5
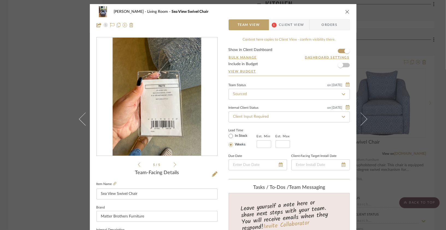
click at [165, 121] on img "4" at bounding box center [156, 97] width 89 height 118
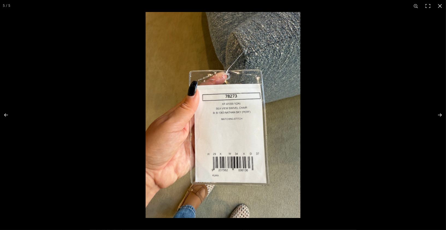
click at [229, 104] on img at bounding box center [222, 115] width 155 height 206
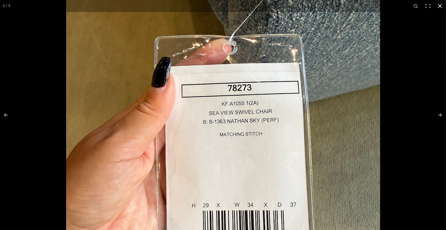
click at [441, 6] on button at bounding box center [440, 6] width 12 height 12
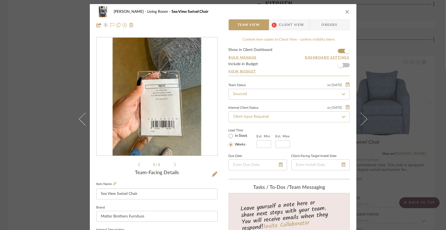
click at [345, 12] on icon "close" at bounding box center [347, 12] width 4 height 4
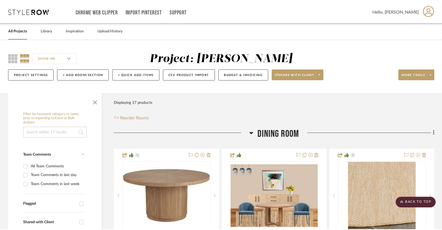
scroll to position [1419, 0]
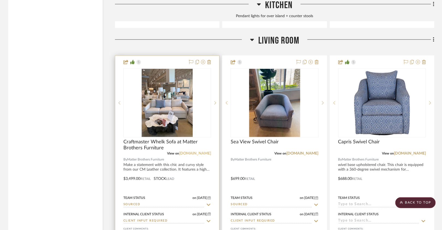
click at [183, 152] on link "[DOMAIN_NAME]" at bounding box center [195, 154] width 32 height 4
click at [181, 109] on div at bounding box center [167, 102] width 88 height 69
click at [161, 105] on img "0" at bounding box center [167, 103] width 51 height 68
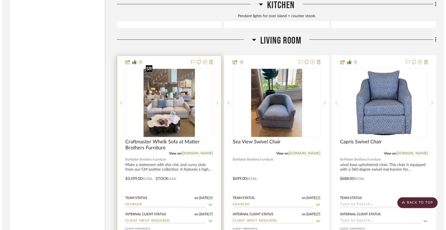
scroll to position [0, 0]
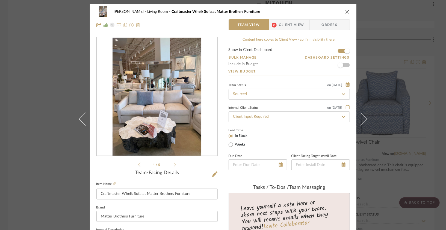
click at [175, 164] on div "1 / 5" at bounding box center [156, 102] width 121 height 131
click at [174, 164] on icon at bounding box center [175, 164] width 2 height 5
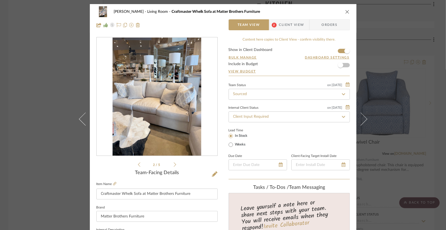
click at [174, 164] on icon at bounding box center [175, 164] width 2 height 5
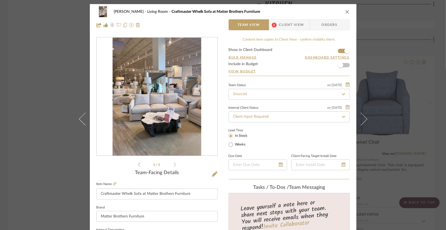
click at [174, 164] on icon at bounding box center [175, 164] width 2 height 5
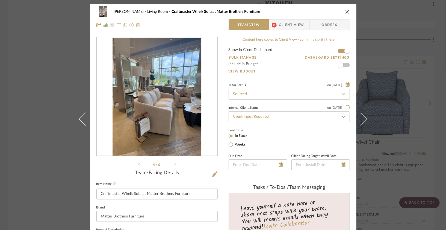
click at [174, 164] on icon at bounding box center [175, 164] width 2 height 5
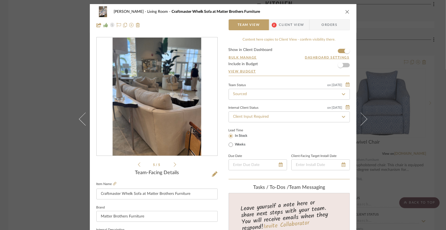
click at [174, 164] on icon at bounding box center [175, 164] width 2 height 5
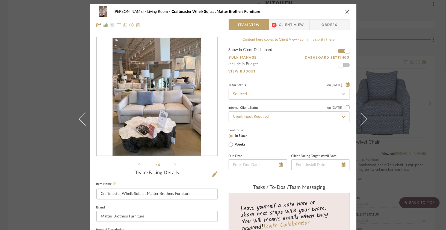
click at [174, 164] on icon at bounding box center [175, 164] width 2 height 5
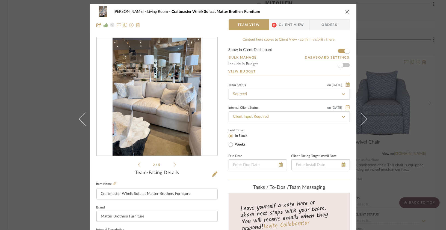
click at [345, 12] on icon "close" at bounding box center [347, 12] width 4 height 4
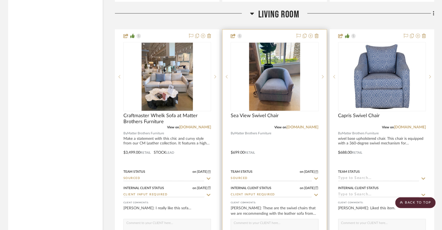
scroll to position [1445, 0]
click at [280, 197] on div at bounding box center [274, 148] width 104 height 239
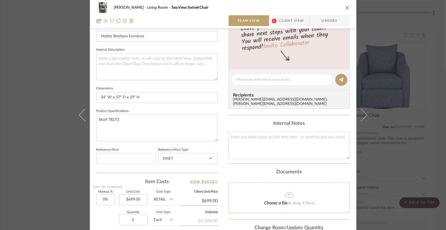
scroll to position [74, 0]
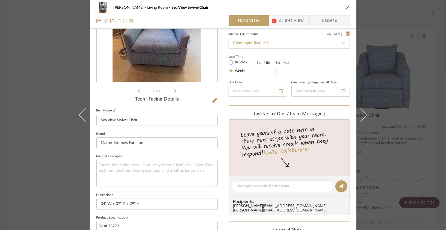
click at [346, 7] on icon "close" at bounding box center [347, 7] width 4 height 4
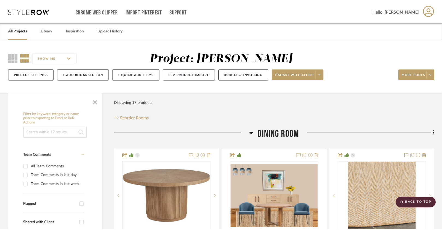
scroll to position [1445, 0]
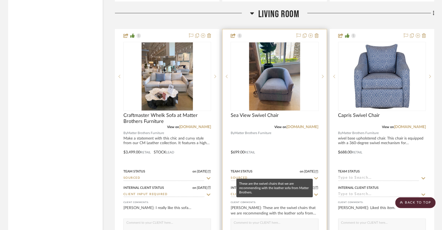
click at [265, 206] on div "[PERSON_NAME]: These are the swivel chairs that we are recommending with the le…" at bounding box center [275, 211] width 88 height 11
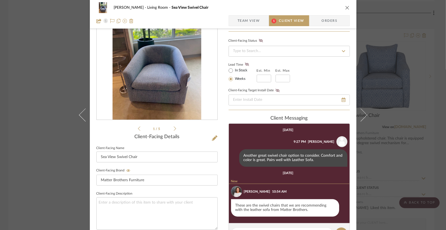
scroll to position [35, 0]
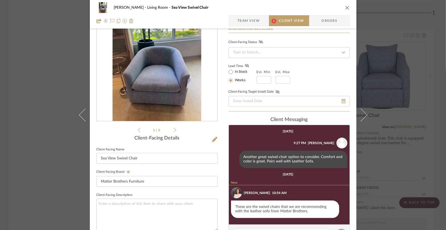
click at [346, 9] on icon "close" at bounding box center [347, 7] width 4 height 4
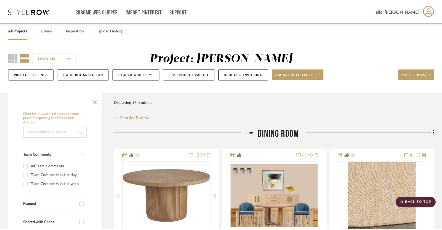
scroll to position [1445, 0]
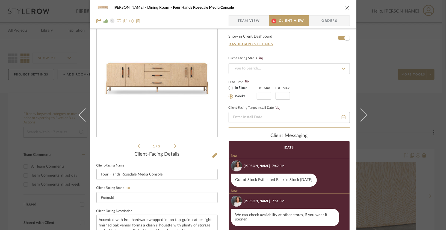
scroll to position [53, 0]
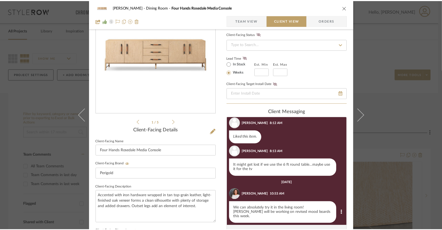
scroll to position [41, 0]
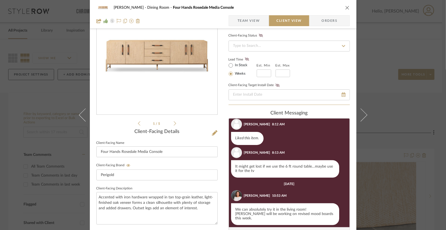
click at [342, 8] on div "[PERSON_NAME] Dining Room Four Hands Rosedale Media Console" at bounding box center [222, 7] width 253 height 11
click at [345, 8] on icon "close" at bounding box center [347, 7] width 4 height 4
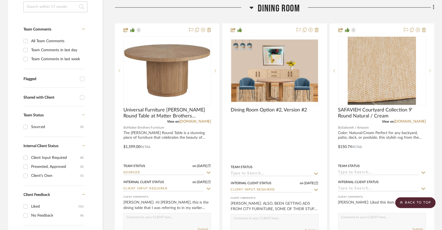
scroll to position [124, 0]
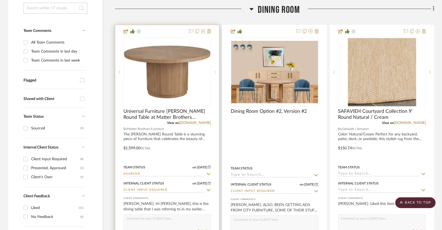
click at [216, 73] on icon at bounding box center [215, 72] width 2 height 4
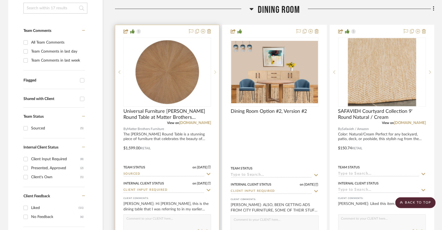
click at [216, 73] on icon at bounding box center [215, 72] width 2 height 4
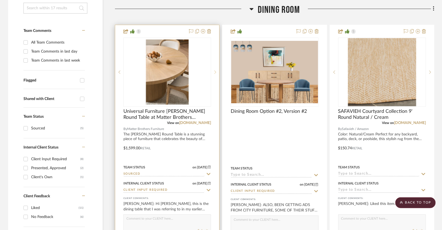
click at [216, 73] on icon at bounding box center [215, 72] width 2 height 4
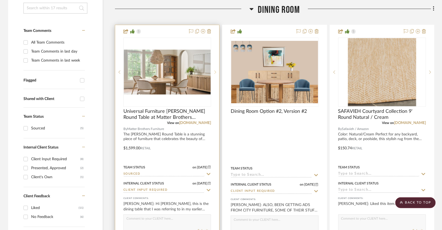
click at [216, 73] on icon at bounding box center [215, 72] width 2 height 4
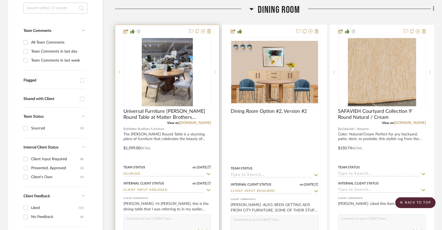
click at [216, 73] on icon at bounding box center [215, 72] width 2 height 4
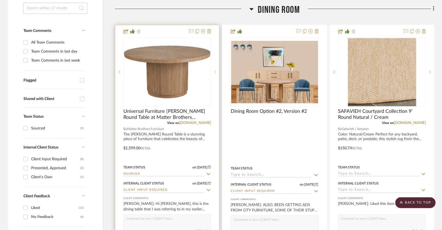
click at [216, 73] on icon at bounding box center [215, 72] width 2 height 4
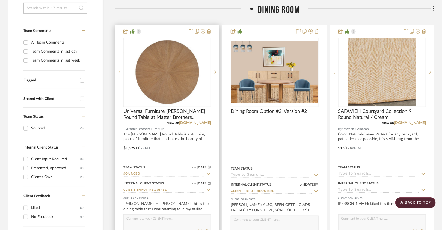
click at [117, 72] on sr-prev-btn at bounding box center [119, 72] width 8 height 4
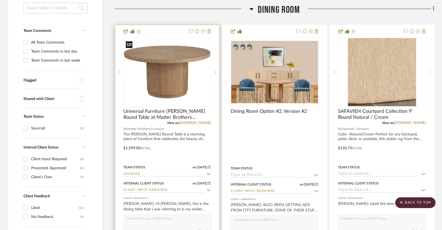
click at [179, 71] on img "0" at bounding box center [167, 72] width 87 height 65
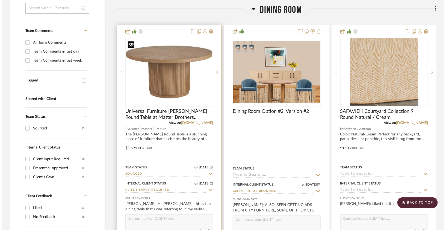
scroll to position [0, 0]
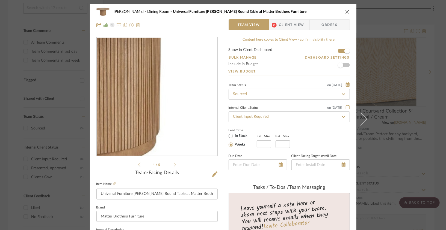
click at [183, 110] on img "0" at bounding box center [157, 97] width 121 height 91
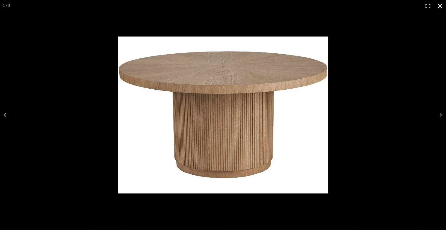
click at [439, 6] on button at bounding box center [440, 6] width 12 height 12
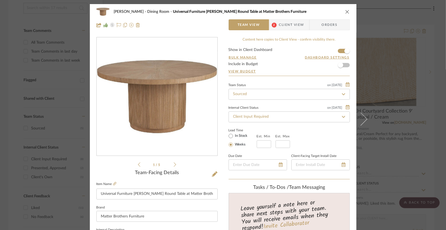
click at [346, 14] on div "[PERSON_NAME] Dining Room Universal Furniture [PERSON_NAME] Round Table at Matt…" at bounding box center [222, 11] width 253 height 11
click at [346, 13] on icon "close" at bounding box center [347, 12] width 4 height 4
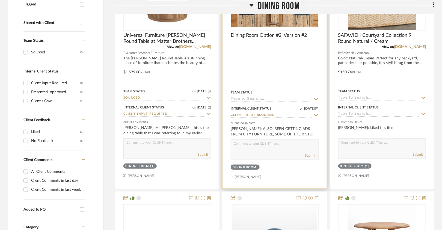
scroll to position [87, 0]
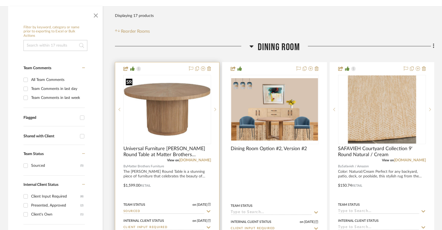
click at [175, 107] on img "0" at bounding box center [167, 109] width 87 height 65
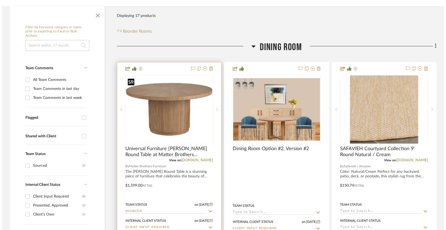
scroll to position [0, 0]
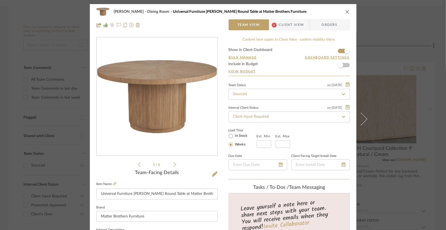
click at [342, 12] on div "[PERSON_NAME] Dining Room Universal Furniture [PERSON_NAME] Round Table at Matt…" at bounding box center [222, 11] width 253 height 11
click at [345, 11] on icon "close" at bounding box center [347, 12] width 4 height 4
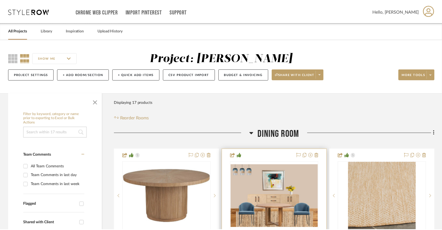
scroll to position [87, 0]
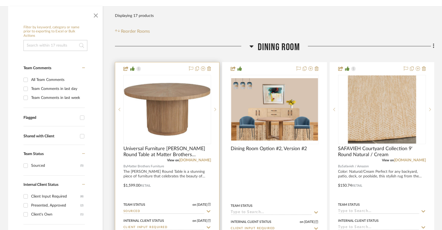
click at [195, 162] on div "View on [DOMAIN_NAME]" at bounding box center [167, 160] width 88 height 5
click at [196, 160] on link "[DOMAIN_NAME]" at bounding box center [195, 161] width 32 height 4
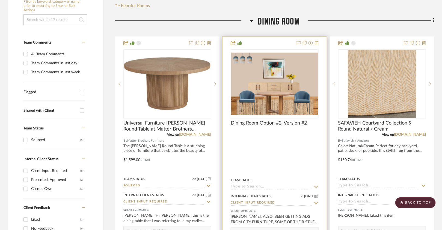
scroll to position [113, 0]
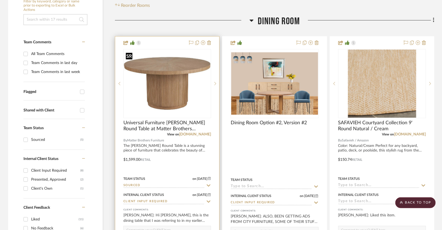
click at [175, 80] on img "0" at bounding box center [167, 83] width 87 height 65
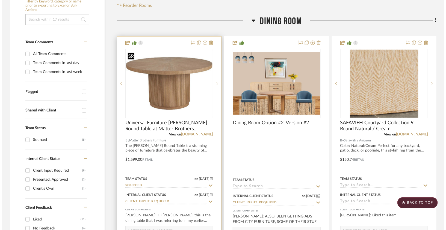
scroll to position [0, 0]
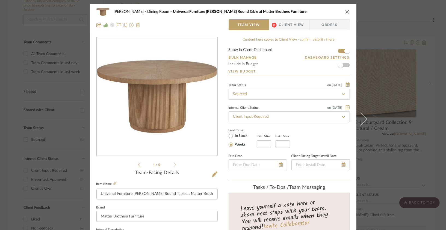
click at [346, 12] on icon "close" at bounding box center [347, 12] width 4 height 4
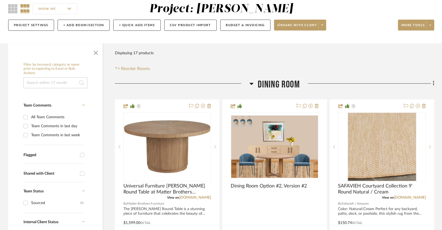
scroll to position [132, 0]
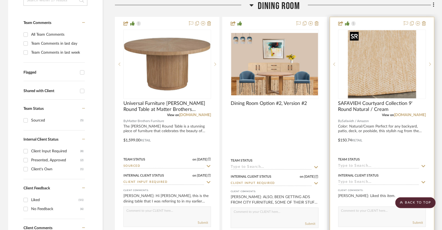
click at [377, 70] on img "0" at bounding box center [382, 64] width 68 height 68
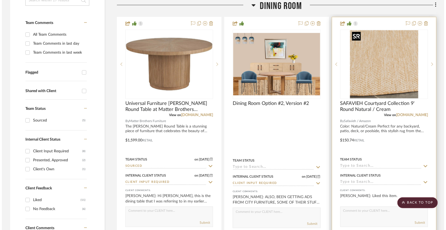
scroll to position [0, 0]
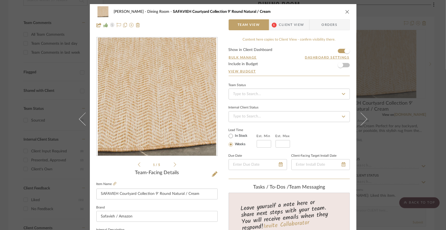
click at [174, 165] on icon at bounding box center [175, 164] width 2 height 5
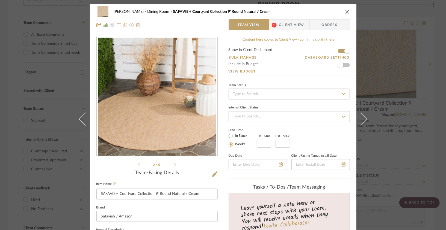
click at [344, 14] on div "[PERSON_NAME] Dining Room SAFAVIEH Courtyard Collection 9' Round Natural / Cream" at bounding box center [222, 11] width 253 height 11
click at [345, 11] on icon "close" at bounding box center [347, 12] width 4 height 4
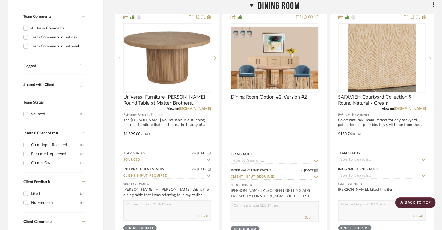
scroll to position [139, 0]
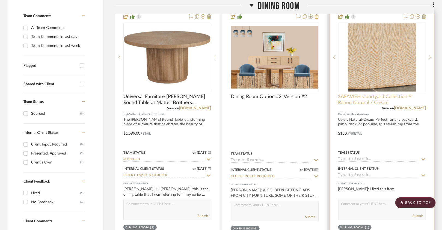
click at [388, 94] on span "SAFAVIEH Courtyard Collection 9' Round Natural / Cream" at bounding box center [382, 100] width 88 height 12
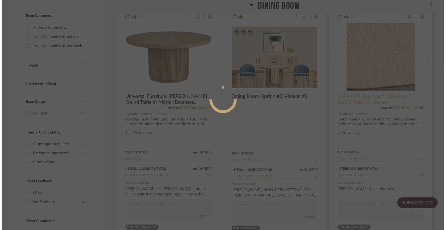
scroll to position [0, 0]
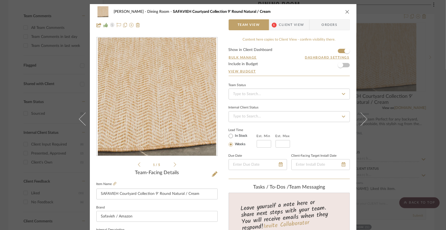
click at [169, 163] on li "1 / 5" at bounding box center [156, 165] width 33 height 7
click at [170, 164] on li "1 / 5" at bounding box center [156, 165] width 33 height 7
click at [171, 164] on ul "1 / 5" at bounding box center [157, 165] width 38 height 7
click at [174, 164] on icon at bounding box center [175, 164] width 2 height 5
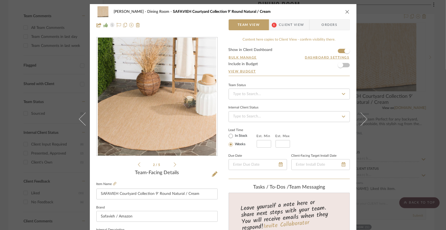
click at [174, 164] on icon at bounding box center [175, 164] width 2 height 5
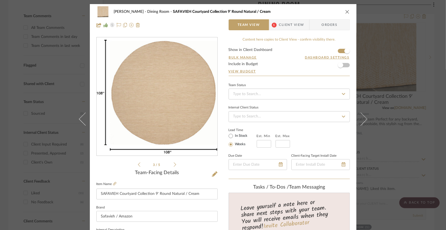
click at [174, 164] on icon at bounding box center [175, 164] width 2 height 5
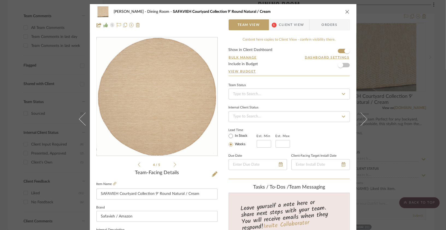
click at [174, 164] on icon at bounding box center [175, 164] width 2 height 5
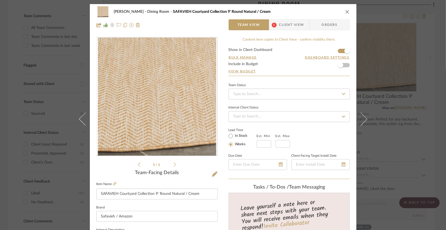
click at [174, 164] on icon at bounding box center [175, 164] width 2 height 5
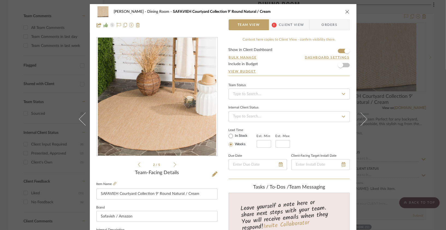
click at [171, 137] on img "1" at bounding box center [157, 97] width 118 height 118
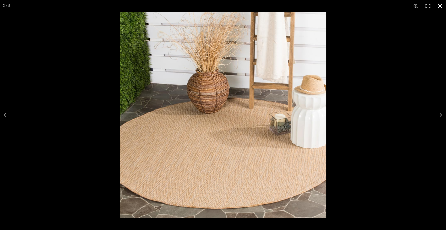
click at [441, 8] on button at bounding box center [440, 6] width 12 height 12
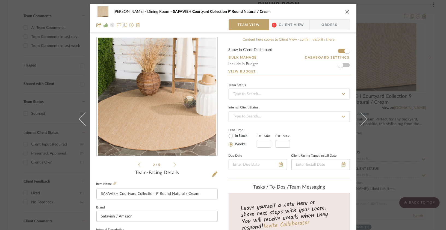
scroll to position [96, 0]
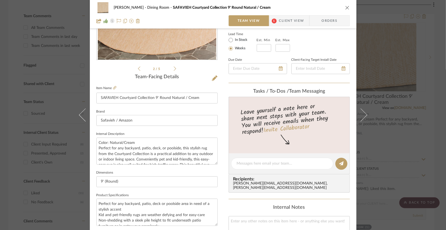
click at [342, 11] on div "[PERSON_NAME] Dining Room SAFAVIEH Courtyard Collection 9' Round Natural / Cream" at bounding box center [222, 7] width 253 height 11
click at [345, 9] on button "close" at bounding box center [347, 7] width 5 height 5
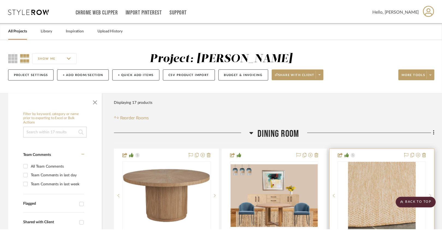
scroll to position [139, 0]
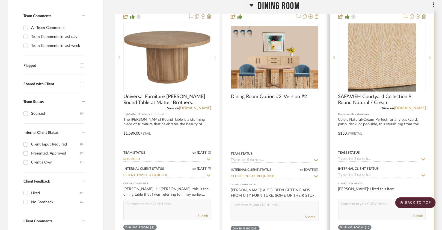
click at [416, 108] on link "[DOMAIN_NAME]" at bounding box center [410, 108] width 32 height 4
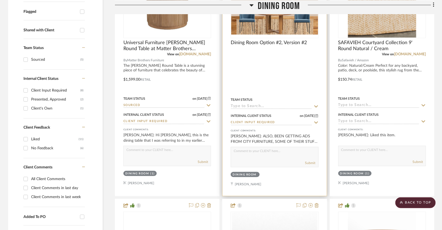
scroll to position [121, 0]
